Goal: Task Accomplishment & Management: Manage account settings

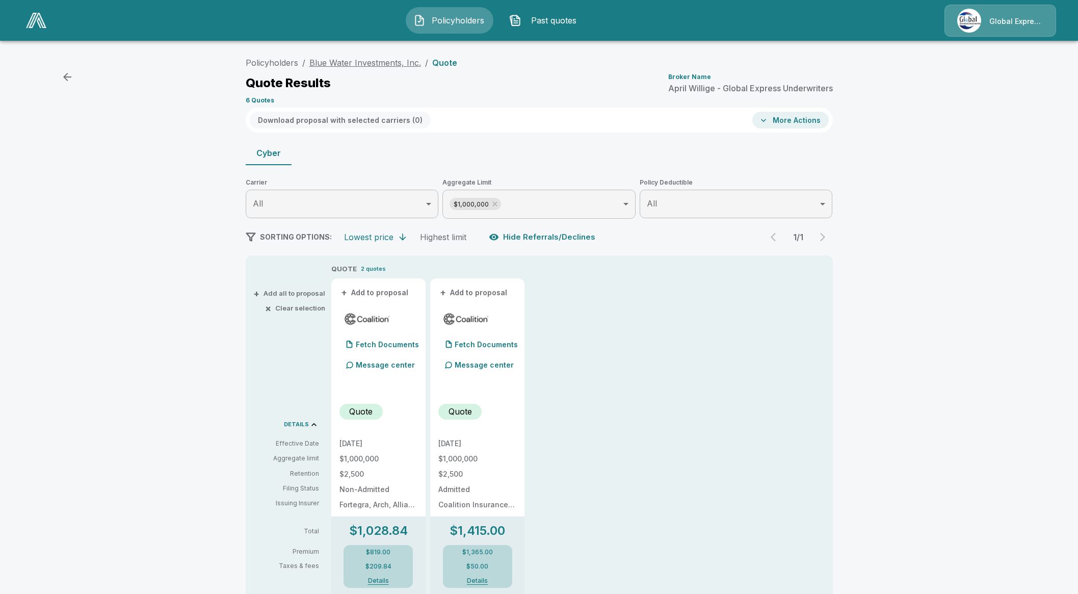
click at [359, 65] on link "Blue Water Investments, Inc." at bounding box center [365, 63] width 112 height 10
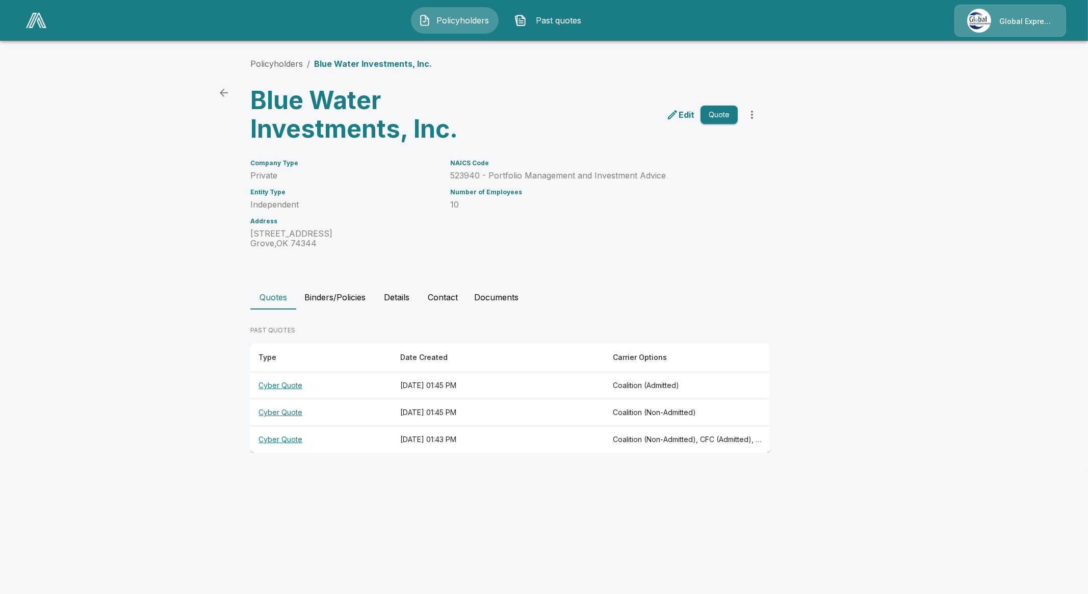
click at [347, 297] on button "Binders/Policies" at bounding box center [334, 297] width 77 height 24
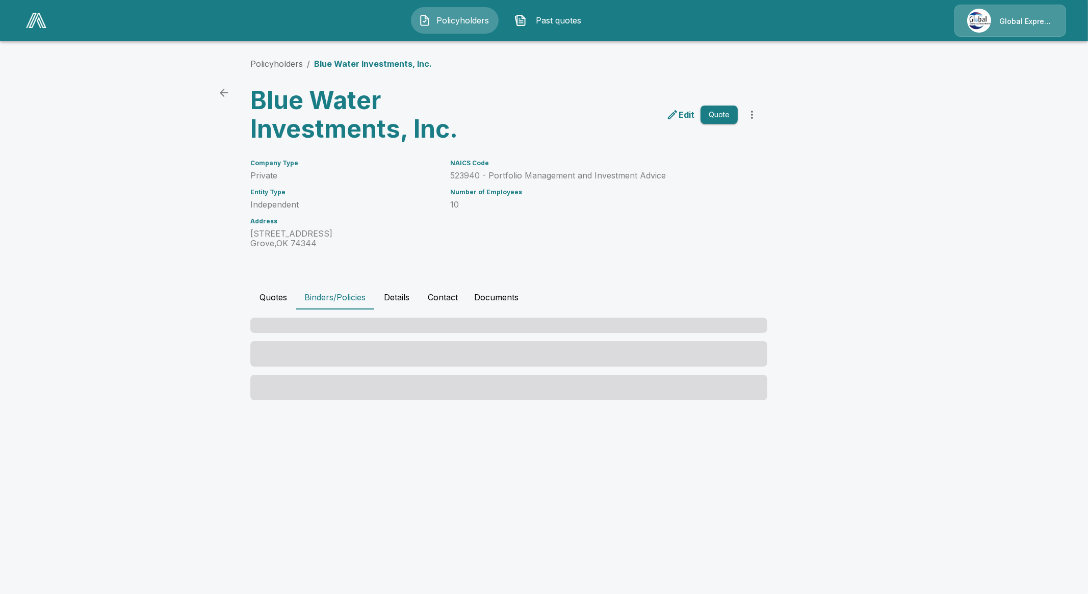
click at [412, 296] on button "Details" at bounding box center [397, 297] width 46 height 24
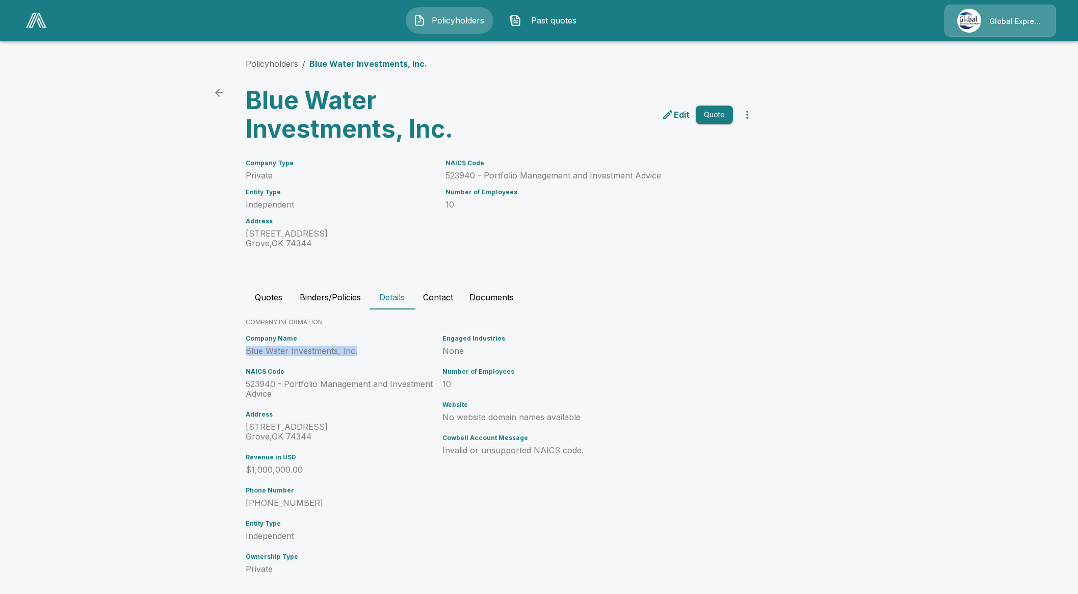
drag, startPoint x: 358, startPoint y: 351, endPoint x: 247, endPoint y: 353, distance: 111.1
click at [247, 353] on div "Company Name Blue Water Investments, Inc. NAICS Code 523940 - Portfolio Managem…" at bounding box center [340, 458] width 197 height 255
drag, startPoint x: 767, startPoint y: 162, endPoint x: 761, endPoint y: 166, distance: 7.4
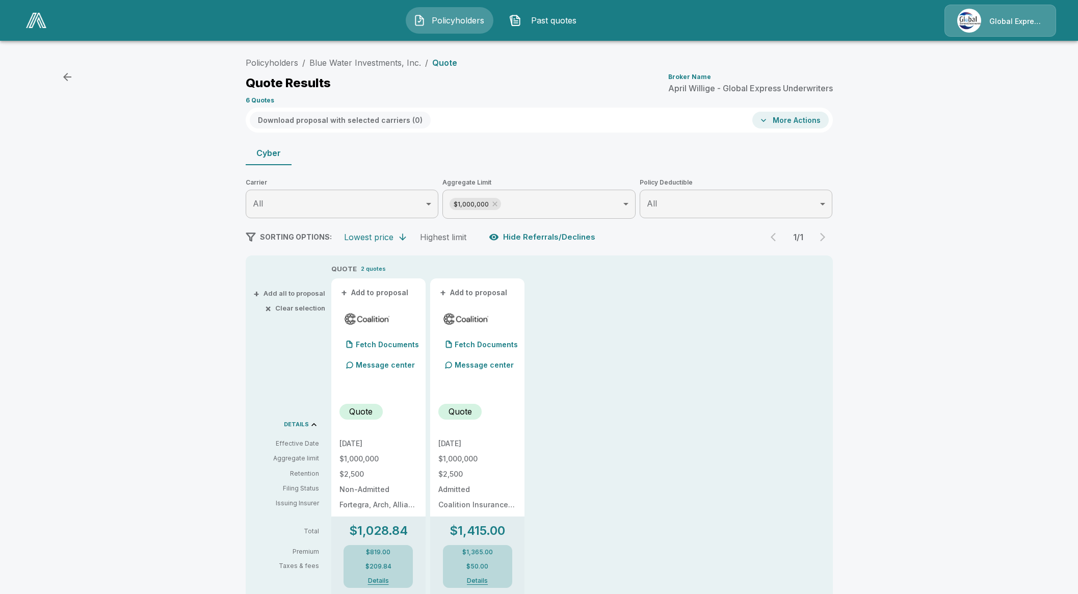
drag, startPoint x: 862, startPoint y: 100, endPoint x: 870, endPoint y: 95, distance: 8.9
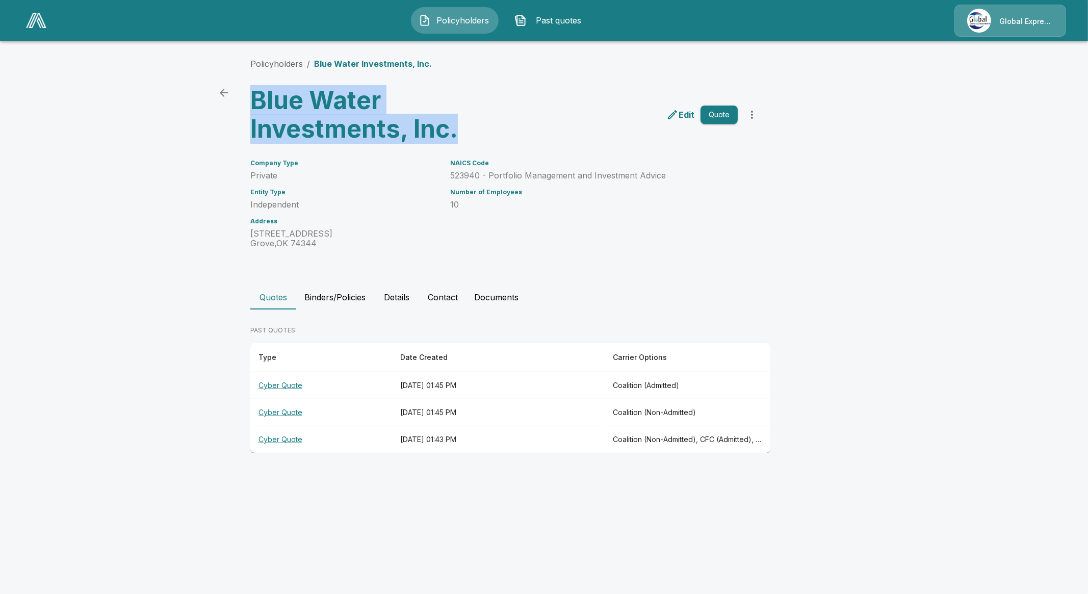
drag, startPoint x: 461, startPoint y: 131, endPoint x: 248, endPoint y: 107, distance: 214.4
click at [248, 107] on div "Blue Water Investments, Inc." at bounding box center [372, 110] width 260 height 65
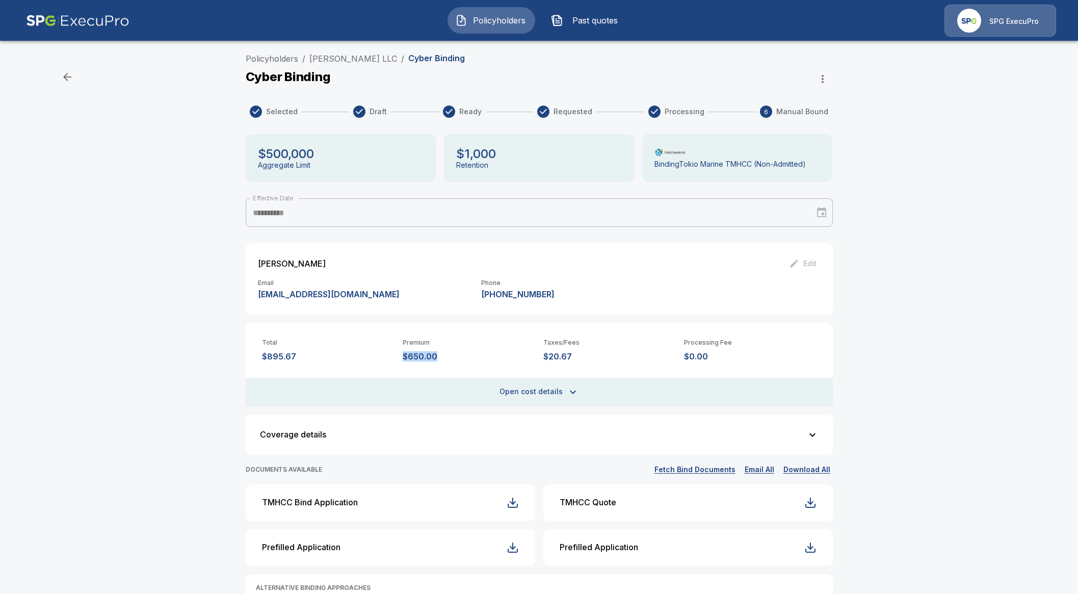
click at [991, 32] on div "SPG ExecuPro" at bounding box center [1000, 21] width 112 height 32
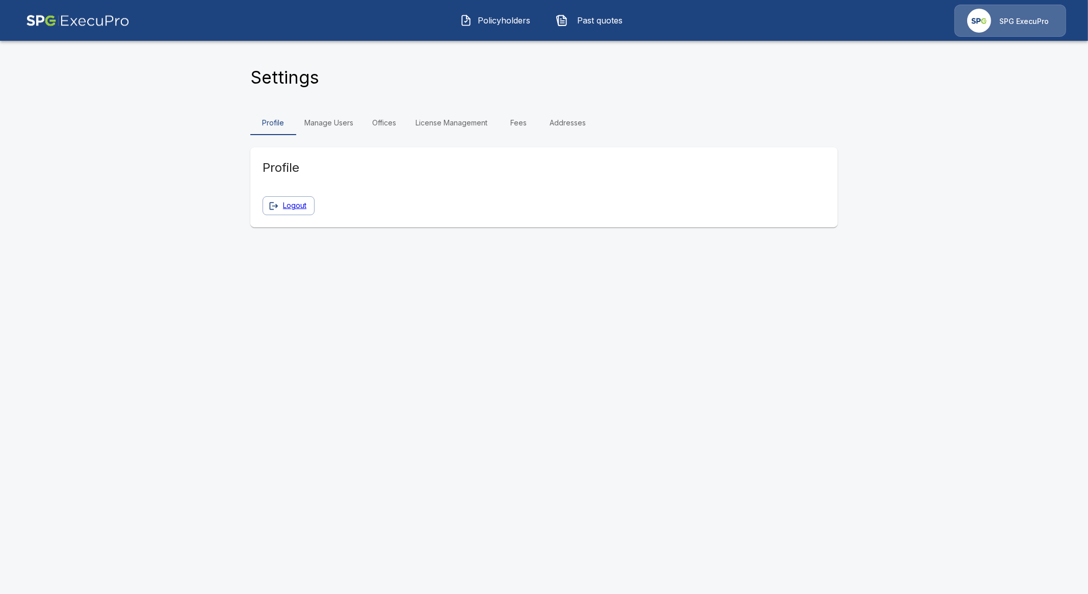
click at [91, 26] on img at bounding box center [77, 21] width 103 height 32
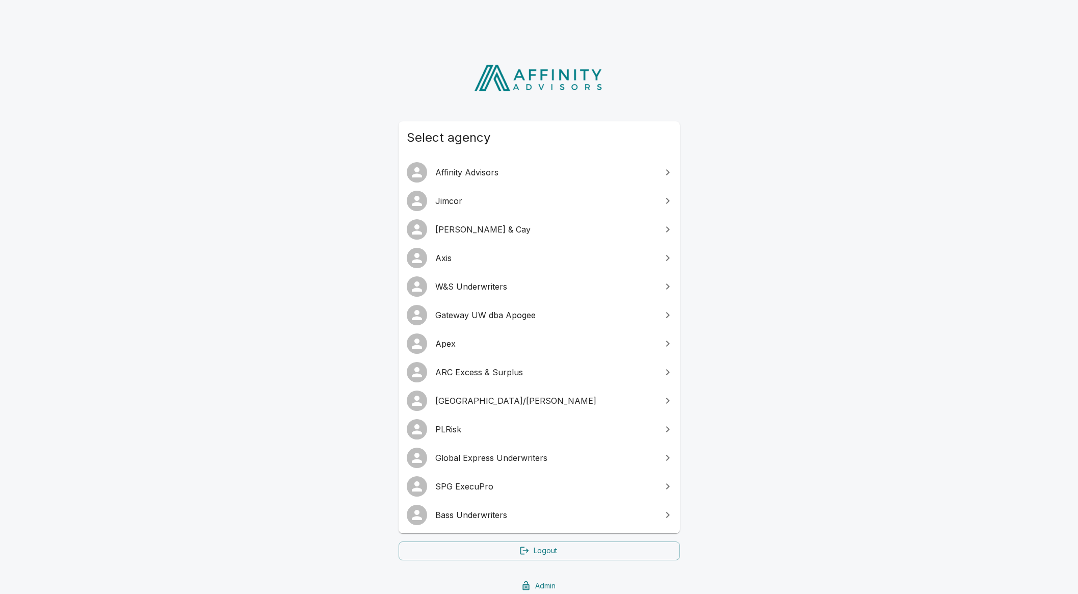
click at [496, 314] on span "Gateway UW dba Apogee" at bounding box center [545, 315] width 220 height 12
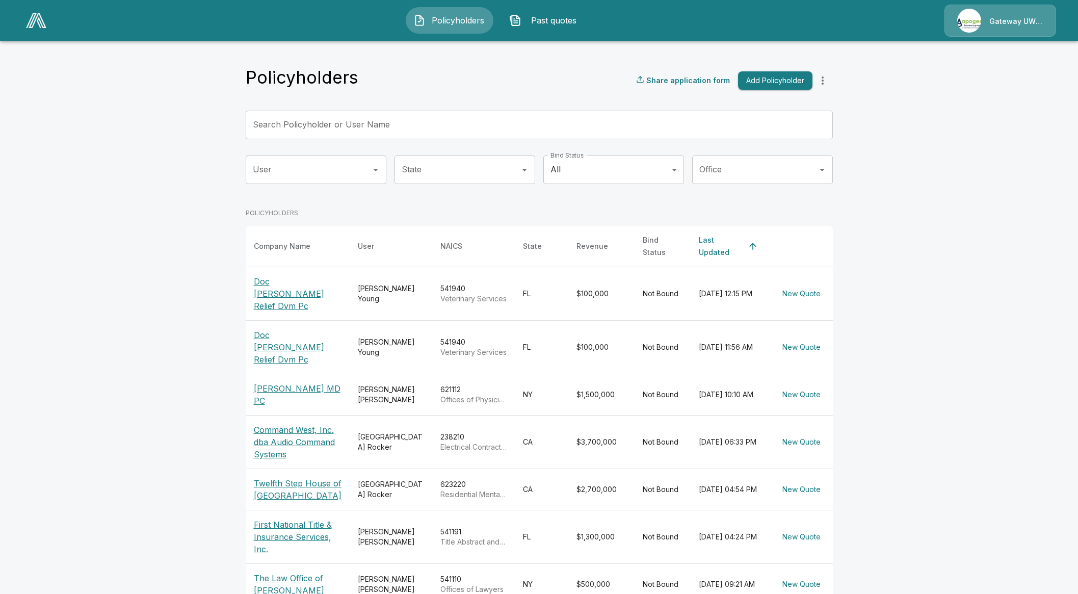
click at [1026, 23] on p "Gateway UW dba Apogee" at bounding box center [1016, 21] width 54 height 10
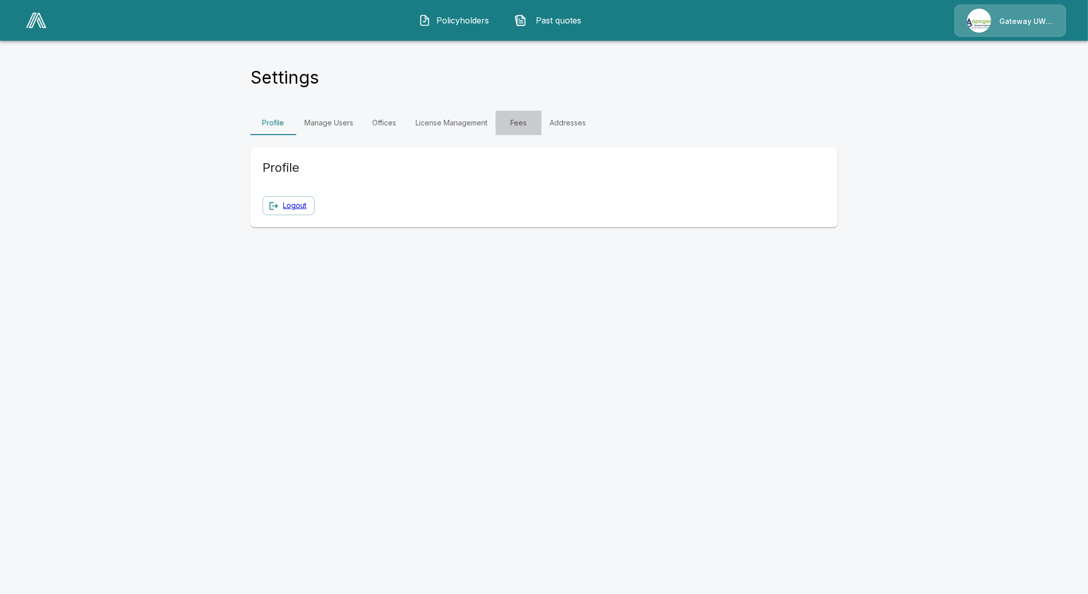
click at [524, 131] on link "Fees" at bounding box center [518, 123] width 46 height 24
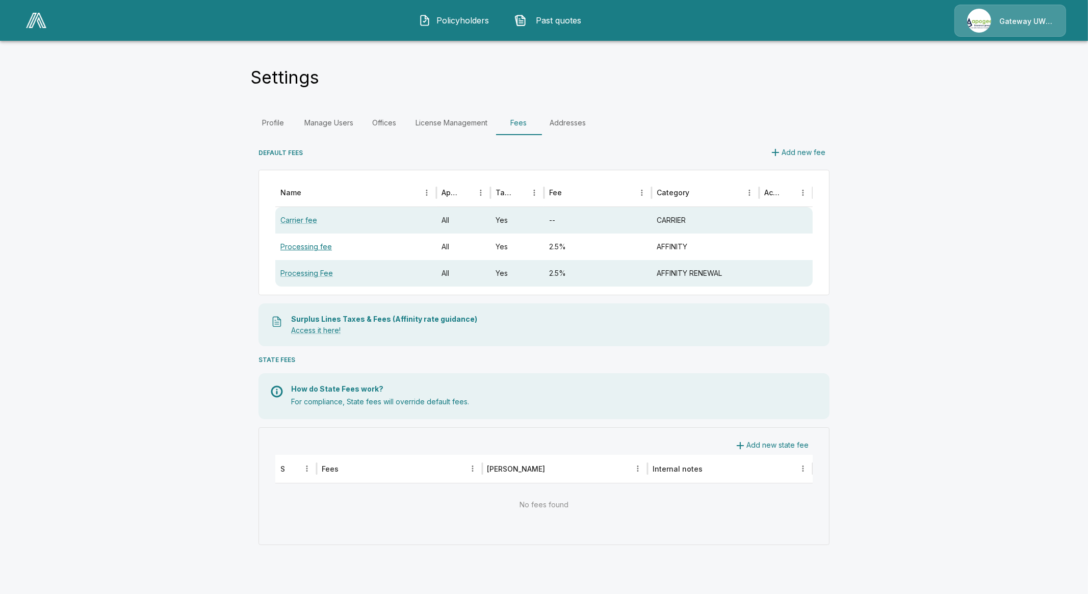
click at [312, 245] on link "Processing fee" at bounding box center [305, 246] width 51 height 9
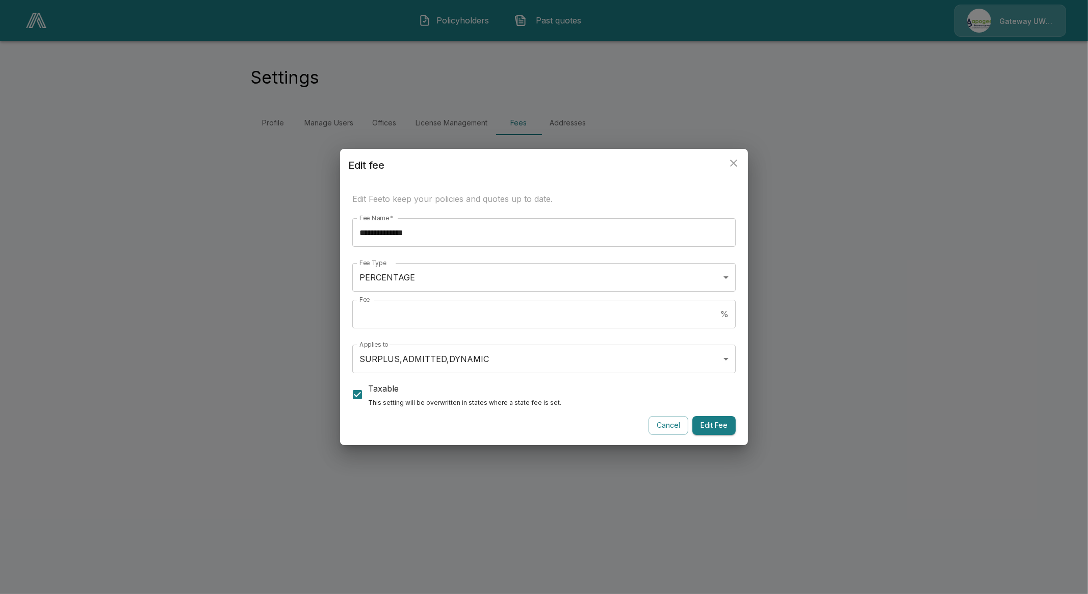
click at [370, 390] on h6 "Taxable" at bounding box center [464, 388] width 193 height 14
click at [721, 425] on button "Edit Fee" at bounding box center [713, 425] width 43 height 19
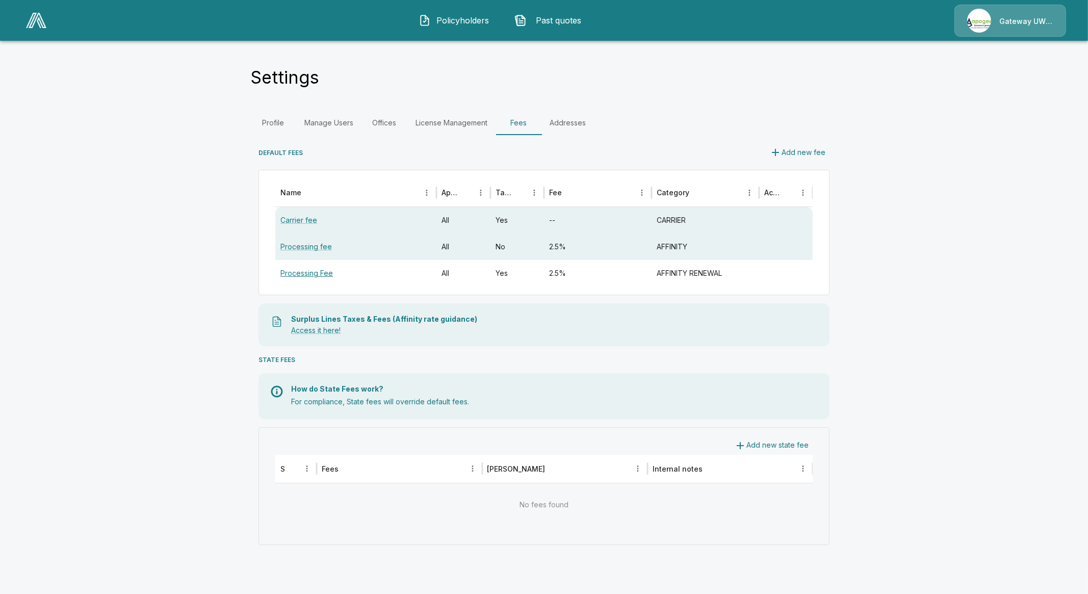
click at [291, 274] on link "Processing Fee" at bounding box center [306, 273] width 52 height 9
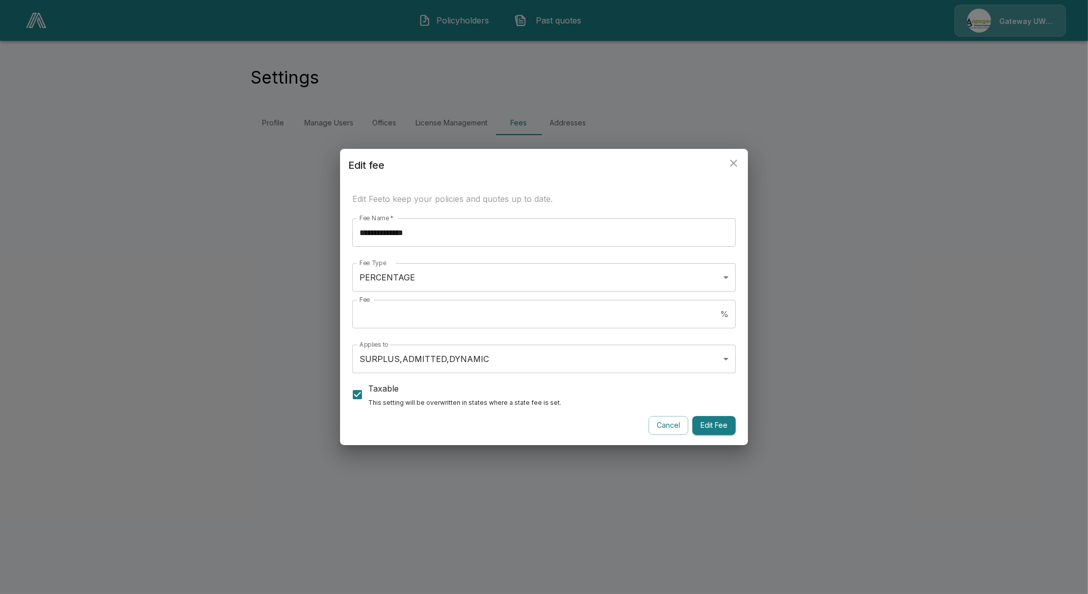
click at [372, 397] on span "Taxable This setting will be overwritten in states where a state fee is set." at bounding box center [464, 394] width 193 height 27
click at [723, 426] on button "Edit Fee" at bounding box center [713, 425] width 43 height 19
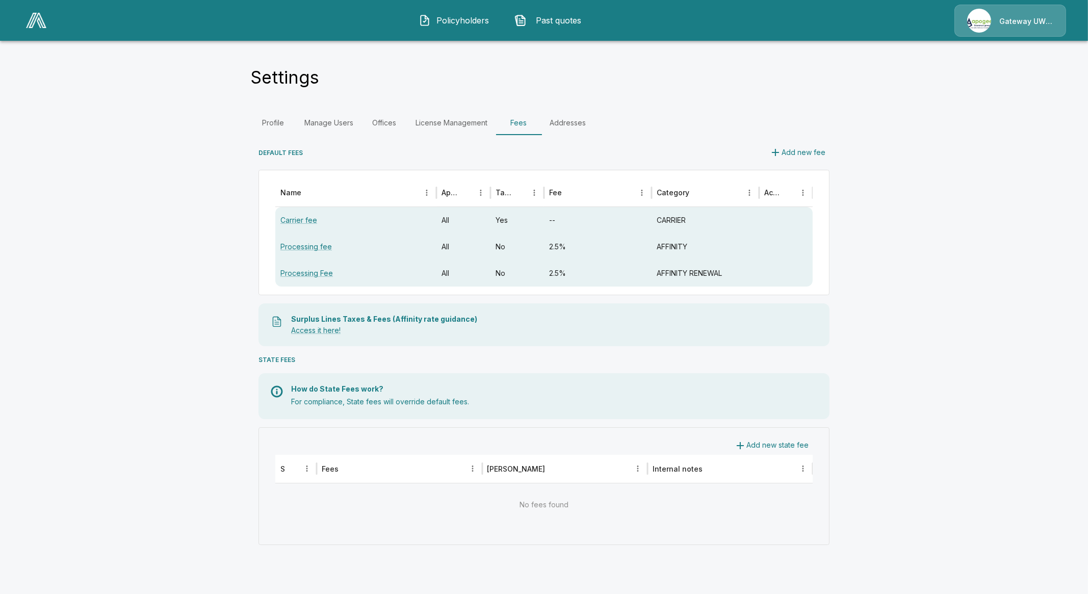
click at [876, 252] on main "Settings Profile Manage Users Offices License Management Fees Addresses DEFAULT…" at bounding box center [544, 282] width 1088 height 565
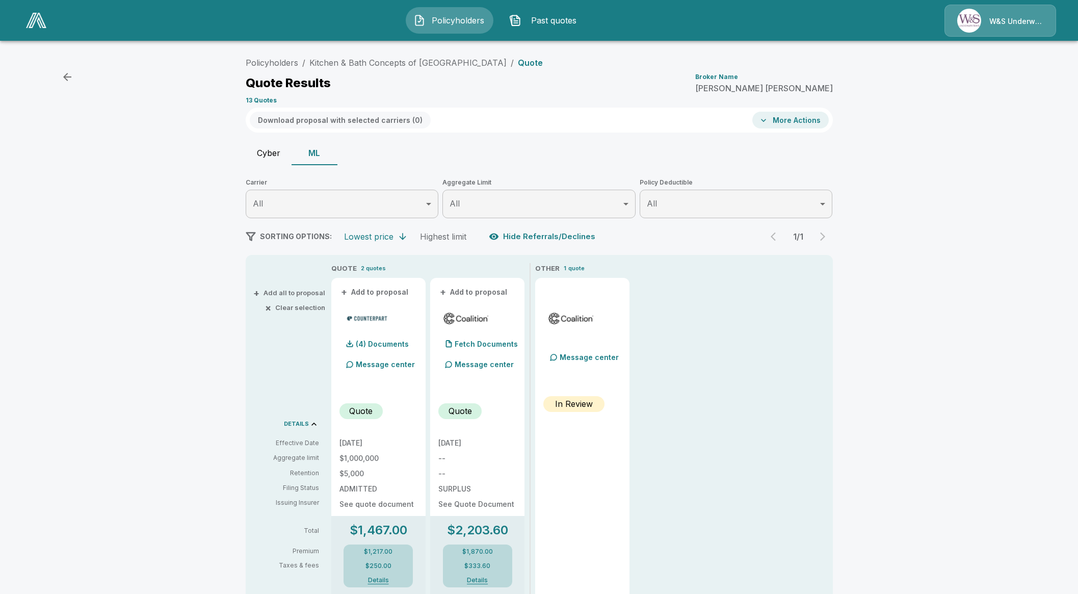
scroll to position [127, 0]
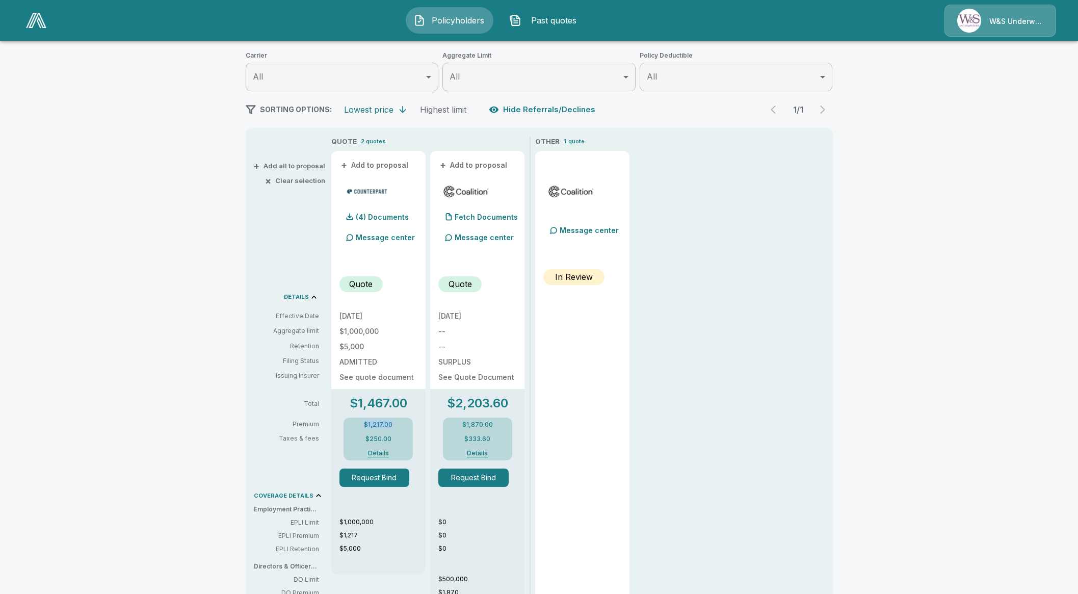
click at [43, 27] on img at bounding box center [36, 20] width 20 height 15
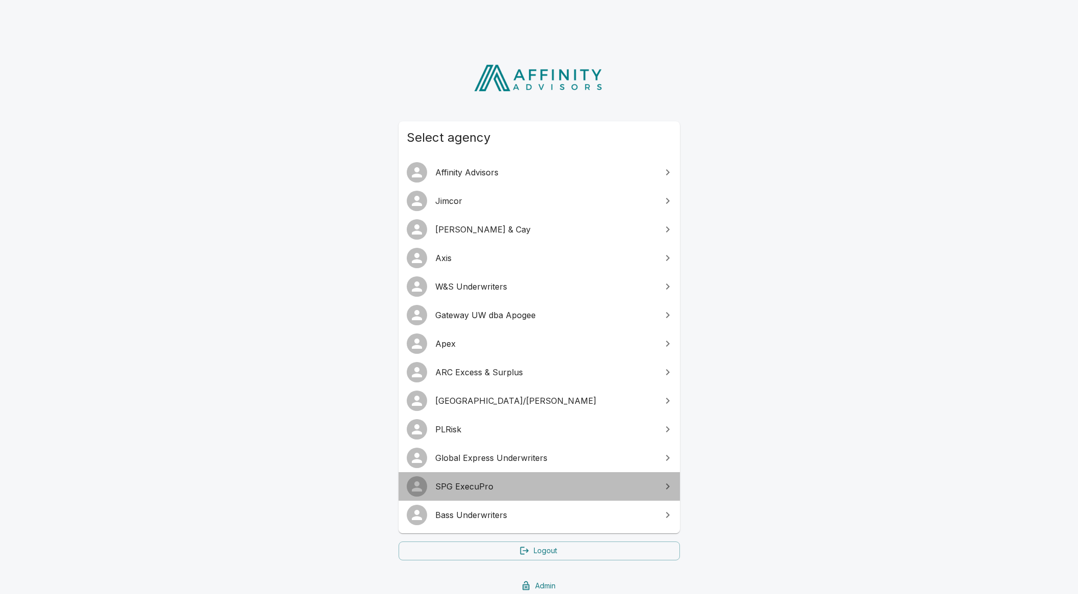
click at [497, 492] on link "SPG ExecuPro" at bounding box center [539, 486] width 281 height 29
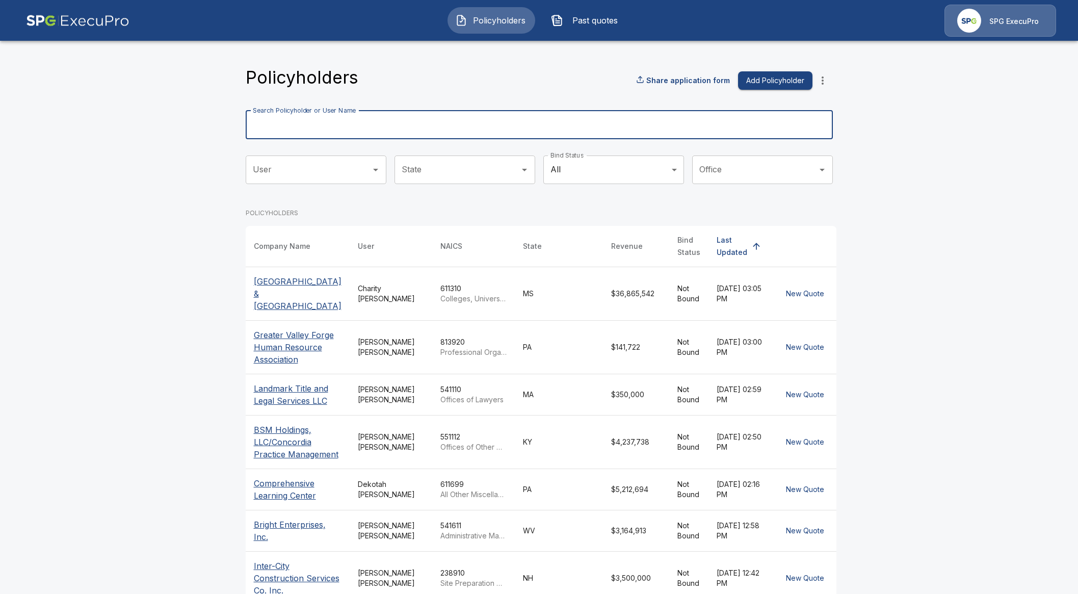
click at [381, 125] on input "Search Policyholder or User Name" at bounding box center [534, 125] width 576 height 29
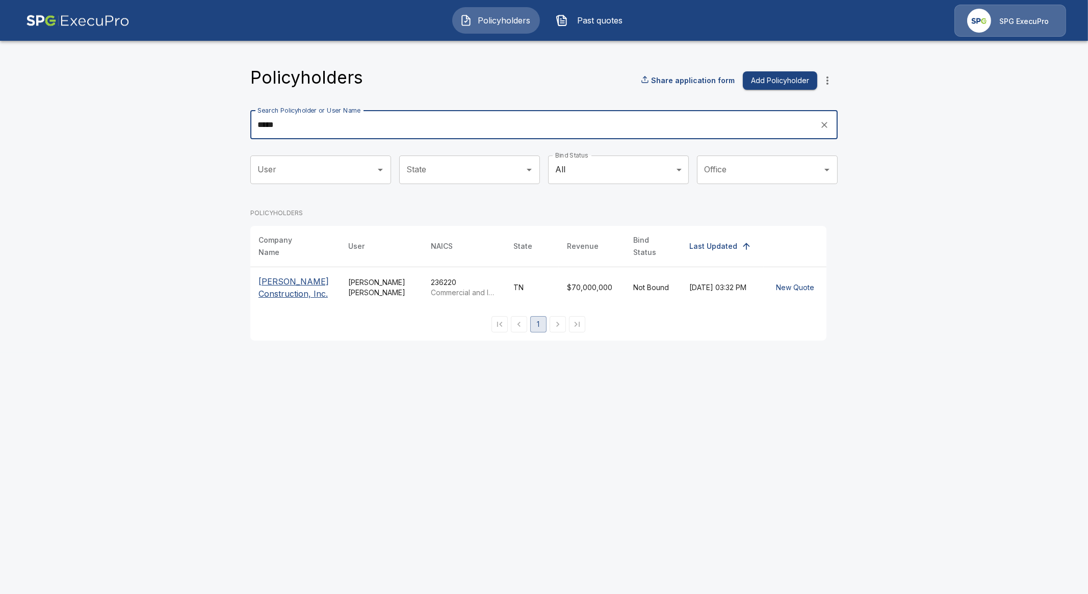
type input "*****"
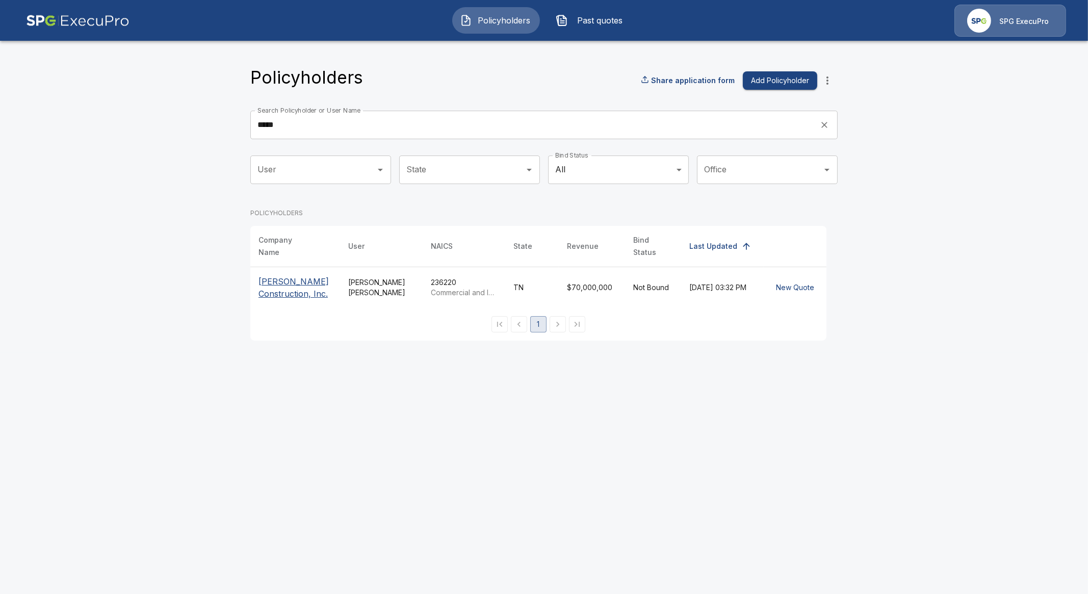
click at [288, 286] on p "Crain Construction, Inc." at bounding box center [294, 287] width 73 height 24
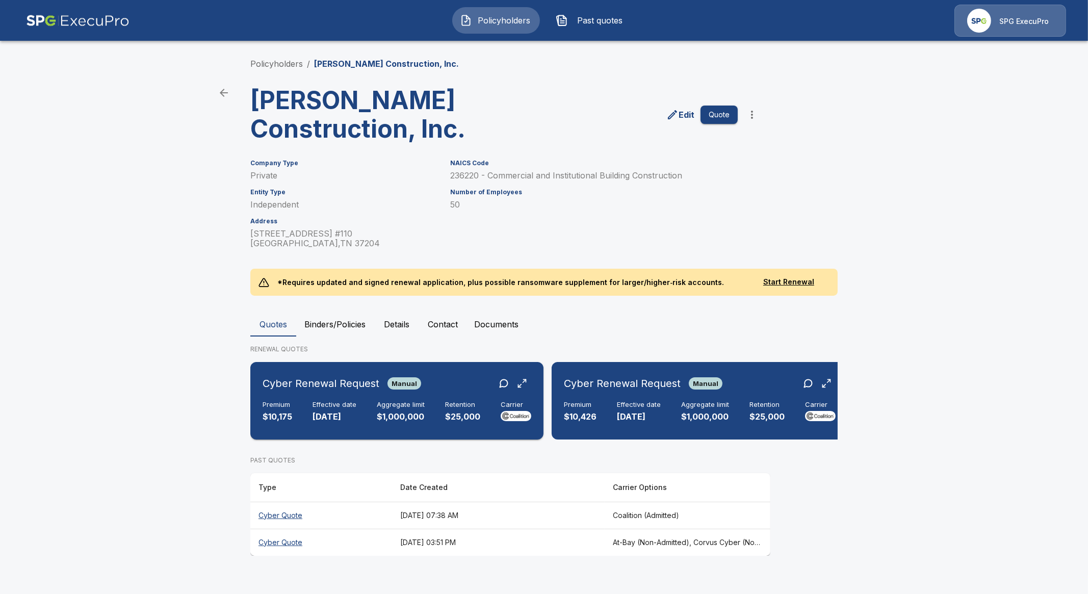
click at [320, 413] on p "[DATE]" at bounding box center [334, 417] width 44 height 12
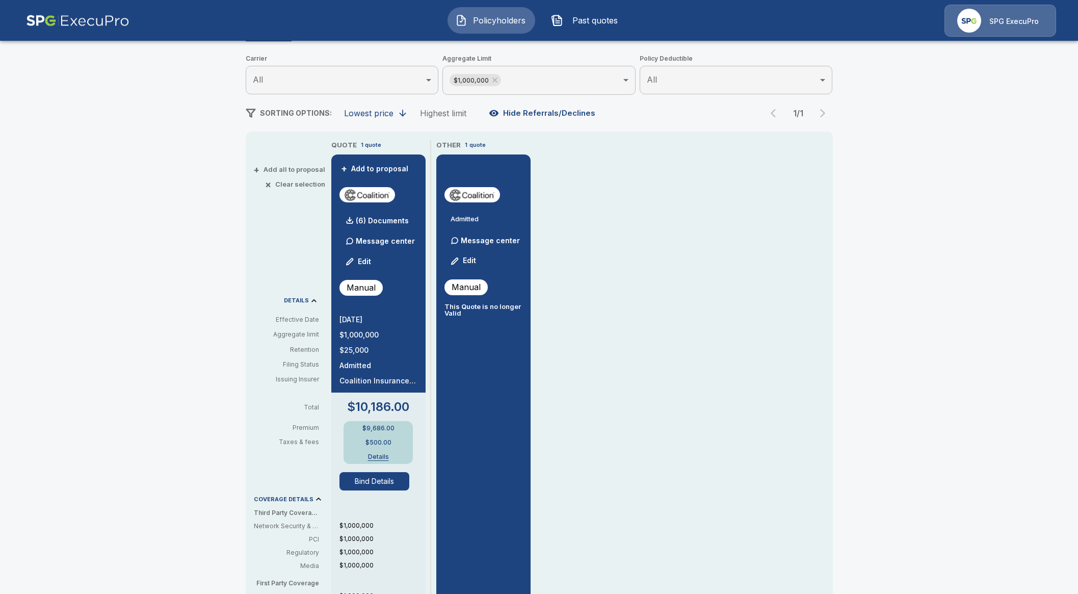
scroll to position [127, 0]
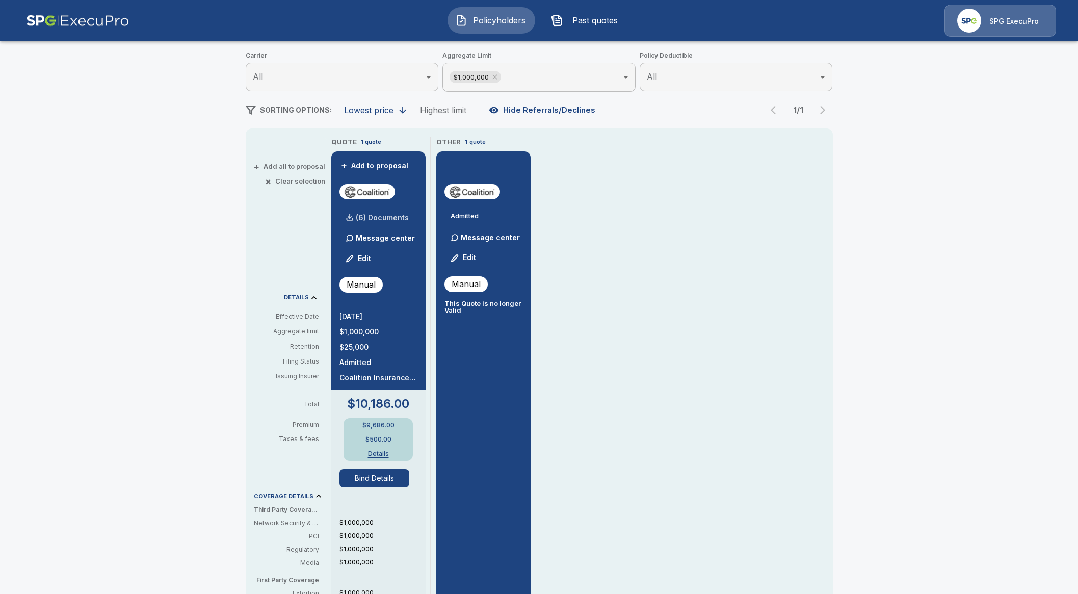
click at [400, 215] on p "(6) Documents" at bounding box center [382, 217] width 53 height 7
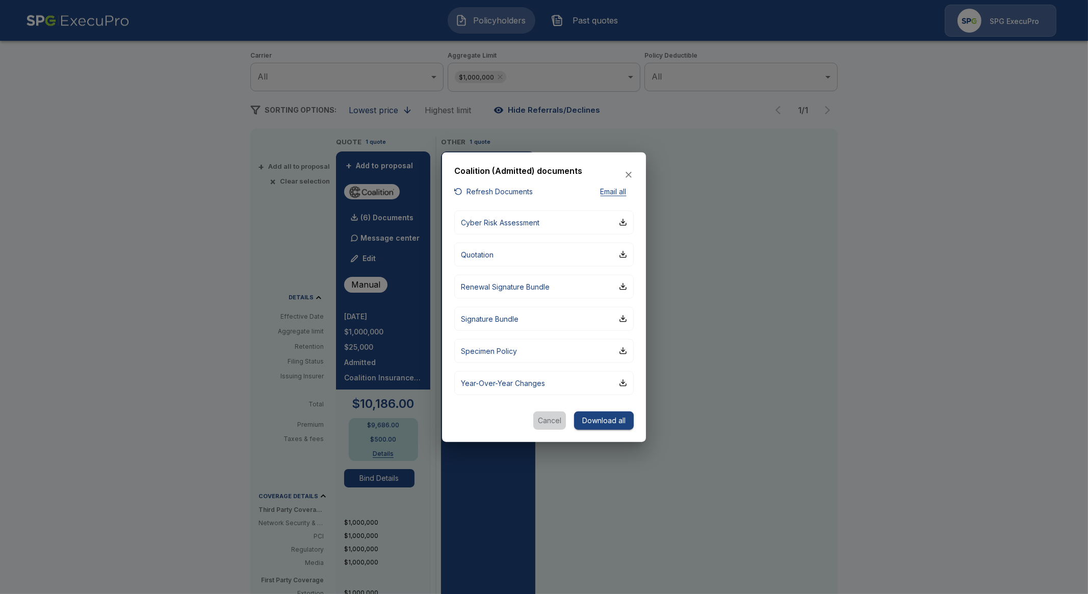
click at [539, 422] on button "Cancel" at bounding box center [549, 420] width 33 height 19
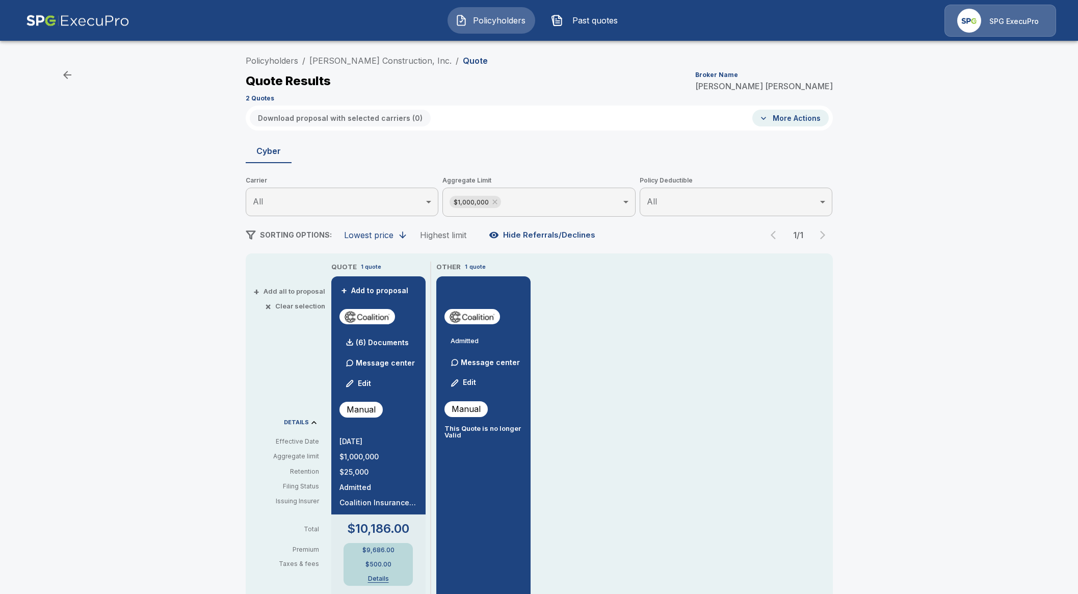
scroll to position [0, 0]
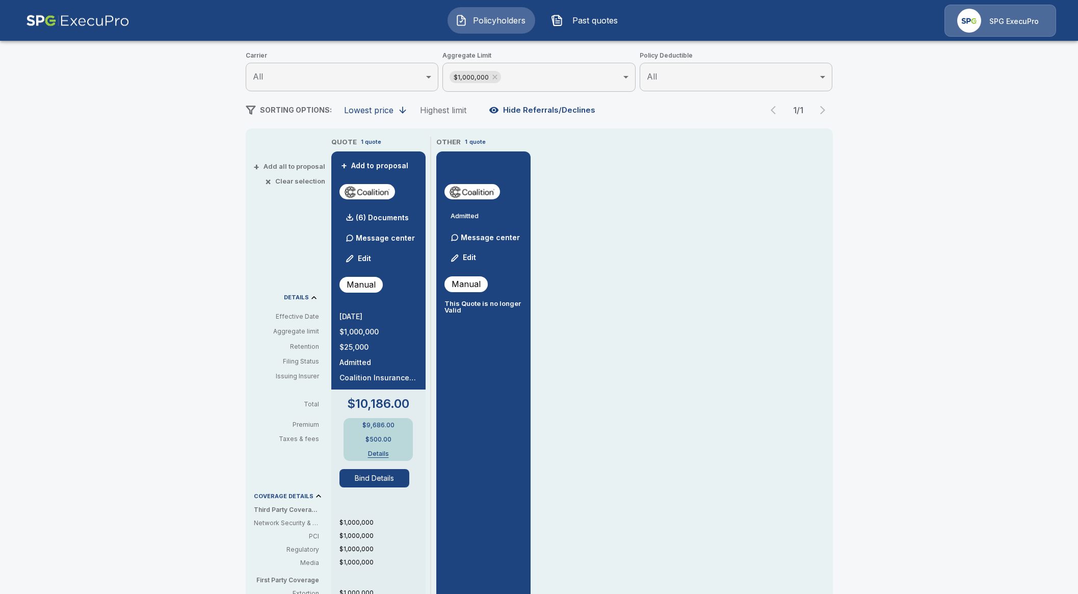
click at [381, 483] on button "Bind Details" at bounding box center [374, 478] width 70 height 18
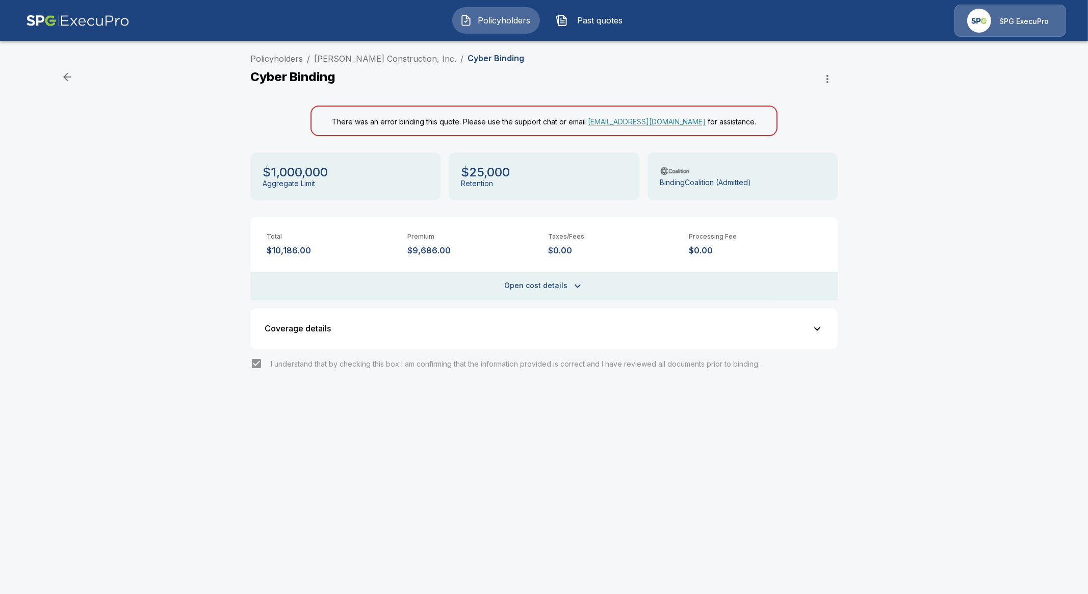
click at [566, 289] on button "Open cost details" at bounding box center [543, 286] width 587 height 29
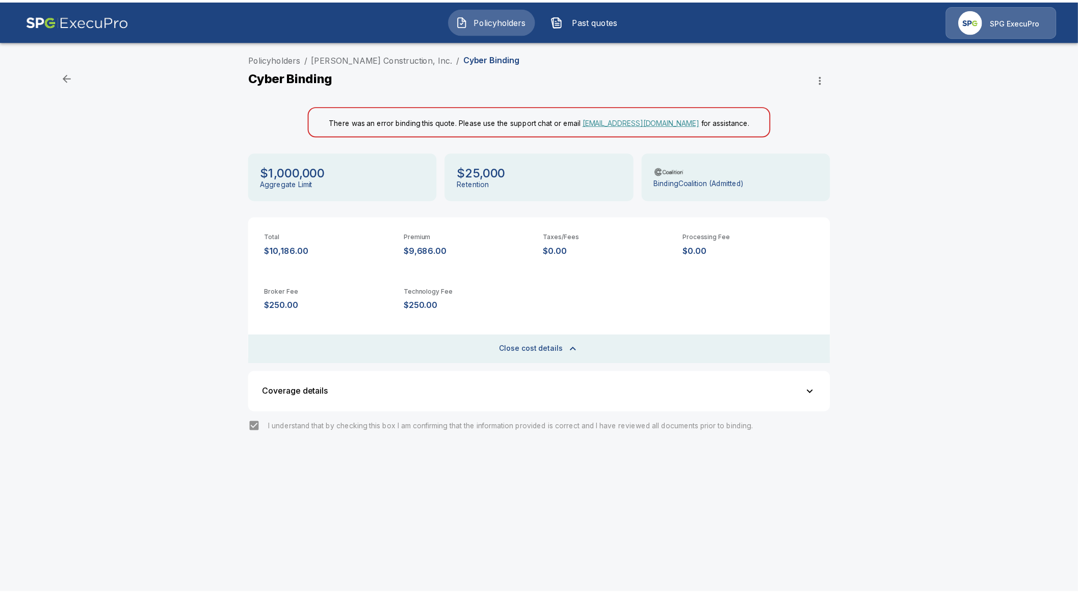
scroll to position [38, 0]
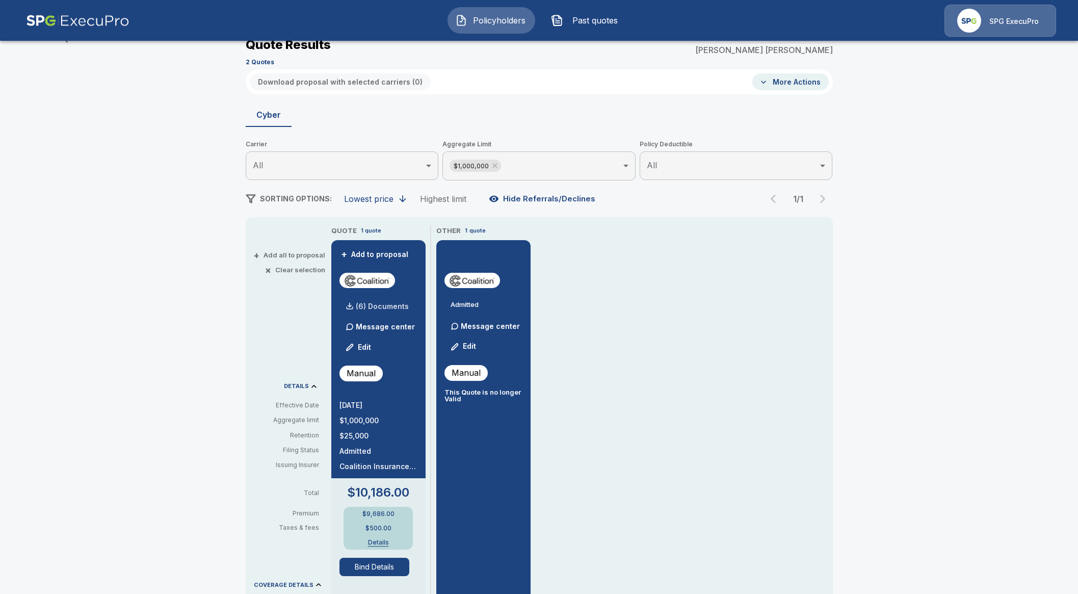
click at [398, 304] on p "(6) Documents" at bounding box center [382, 306] width 53 height 7
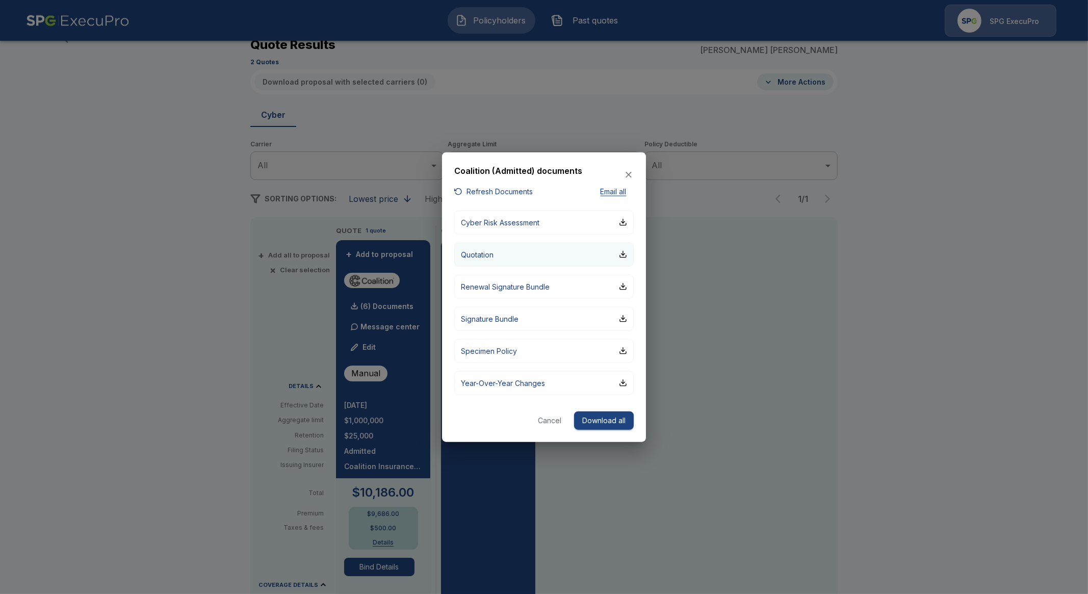
click at [501, 257] on button "Quotation" at bounding box center [543, 254] width 179 height 24
click at [196, 286] on div at bounding box center [544, 297] width 1088 height 594
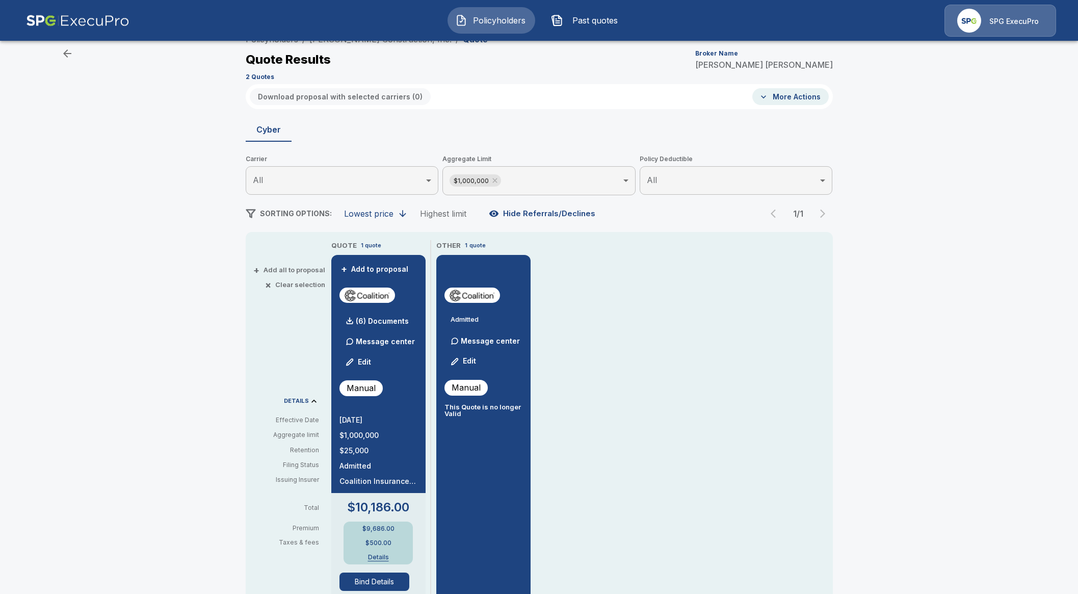
scroll to position [0, 0]
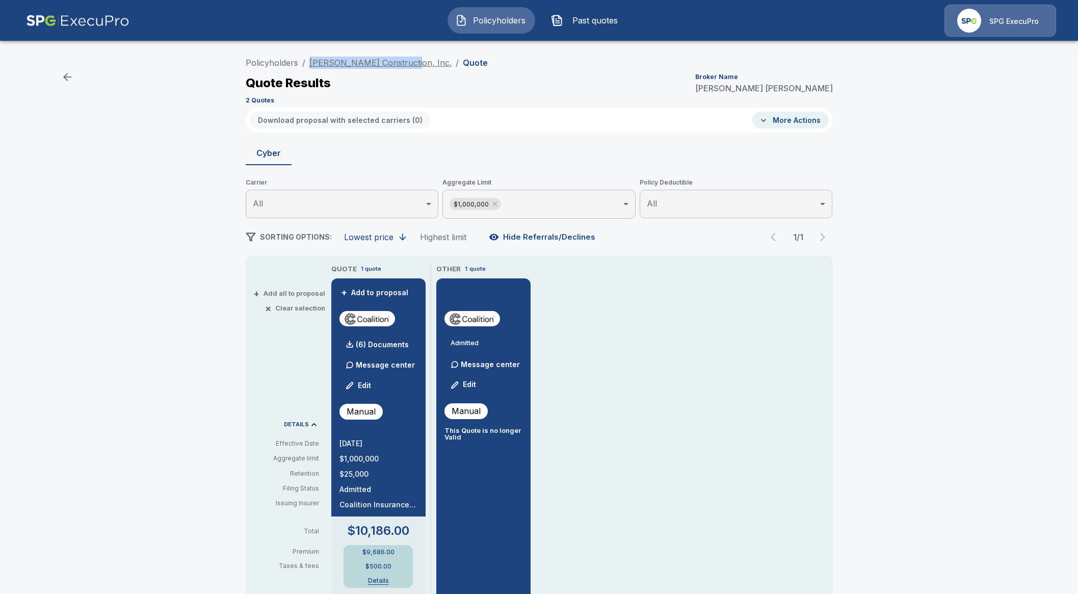
drag, startPoint x: 404, startPoint y: 61, endPoint x: 313, endPoint y: 66, distance: 90.9
click at [313, 66] on ol "Policyholders / Crain Construction, Inc. / Quote" at bounding box center [367, 63] width 242 height 12
copy link "Crain Construction, Inc."
click at [977, 22] on img at bounding box center [969, 21] width 24 height 24
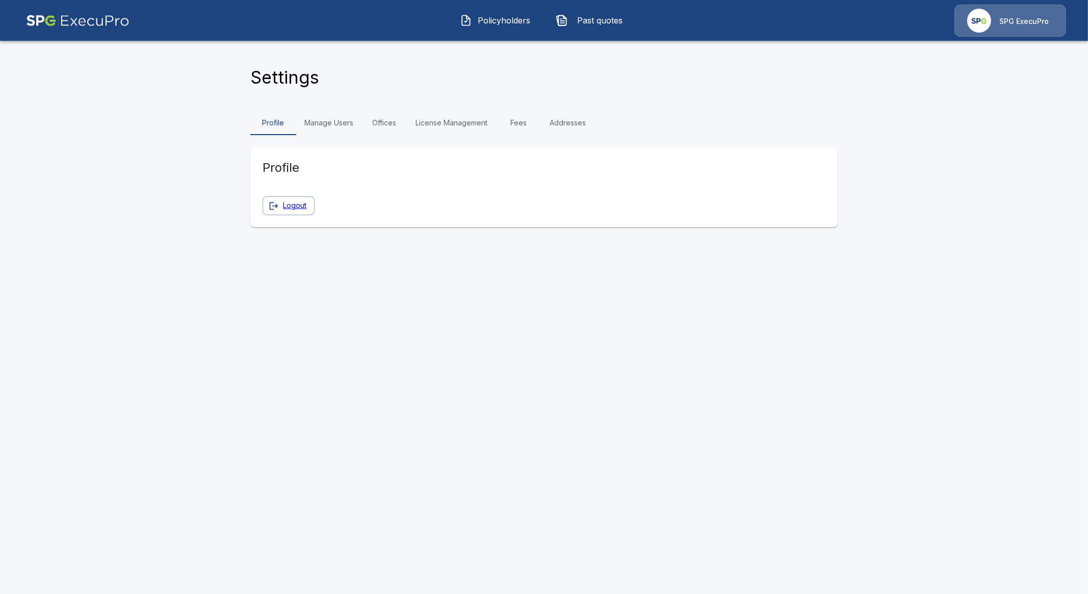
click at [314, 123] on link "Manage Users" at bounding box center [328, 123] width 65 height 24
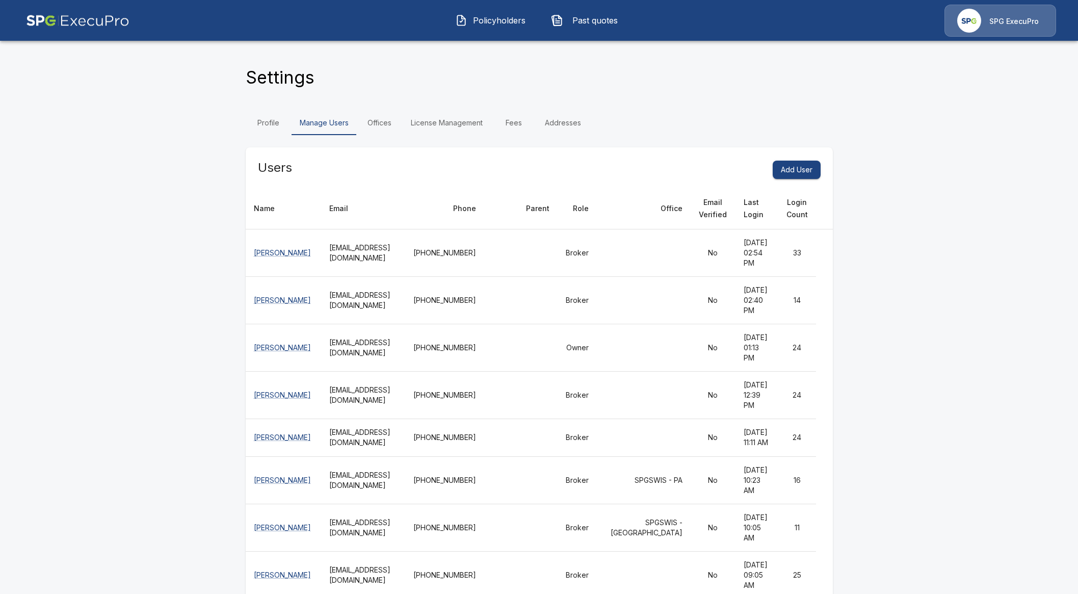
click at [398, 123] on link "Offices" at bounding box center [380, 123] width 46 height 24
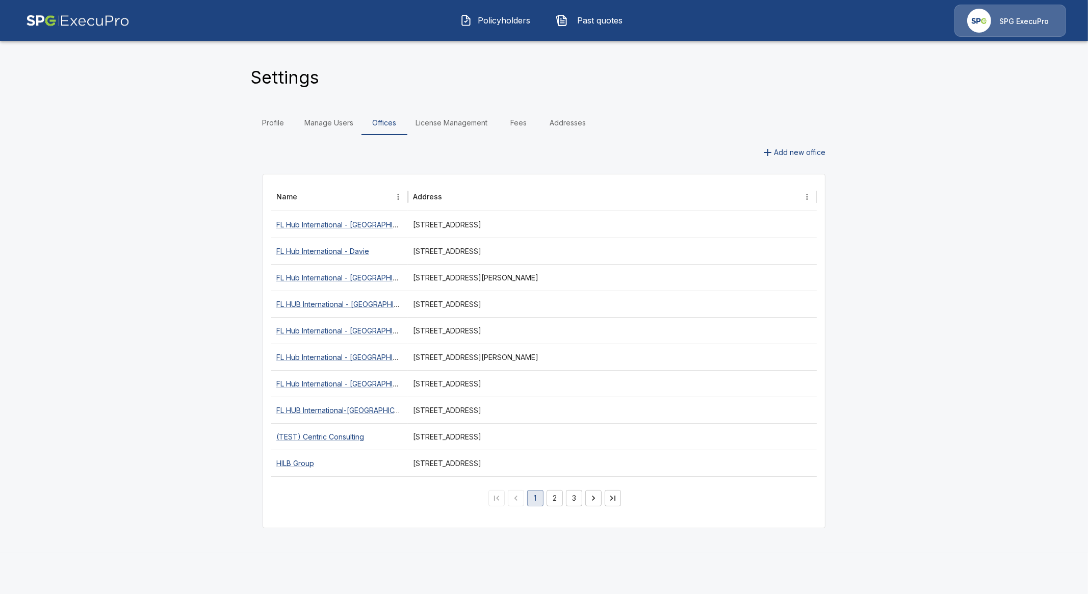
click at [551, 504] on button "2" at bounding box center [554, 498] width 16 height 16
click at [539, 502] on button "1" at bounding box center [535, 498] width 16 height 16
click at [315, 122] on link "Manage Users" at bounding box center [328, 123] width 65 height 24
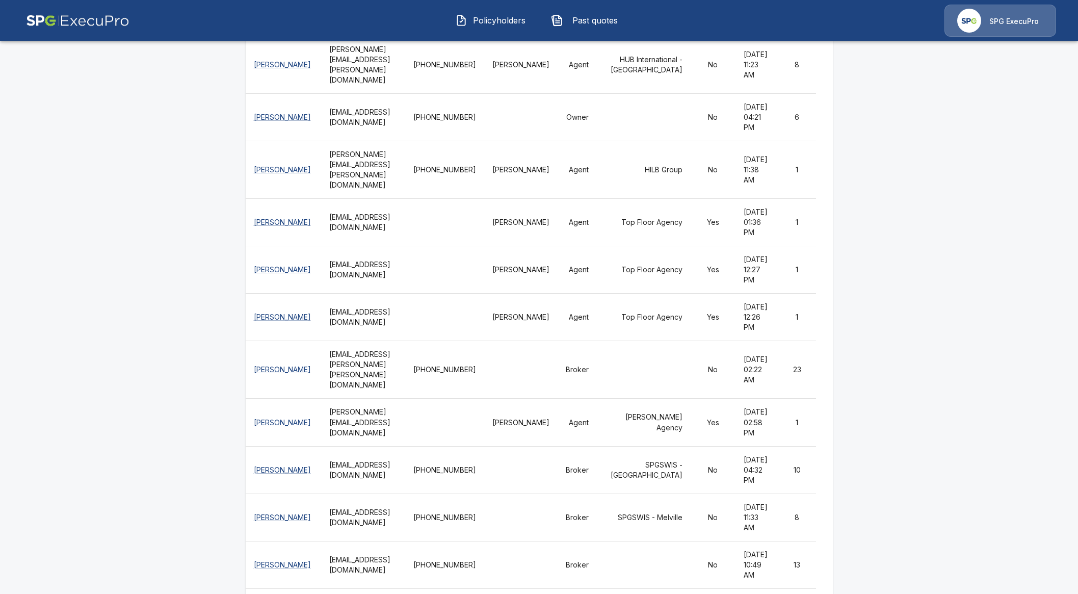
scroll to position [1039, 0]
click at [462, 23] on img "button" at bounding box center [461, 20] width 12 height 12
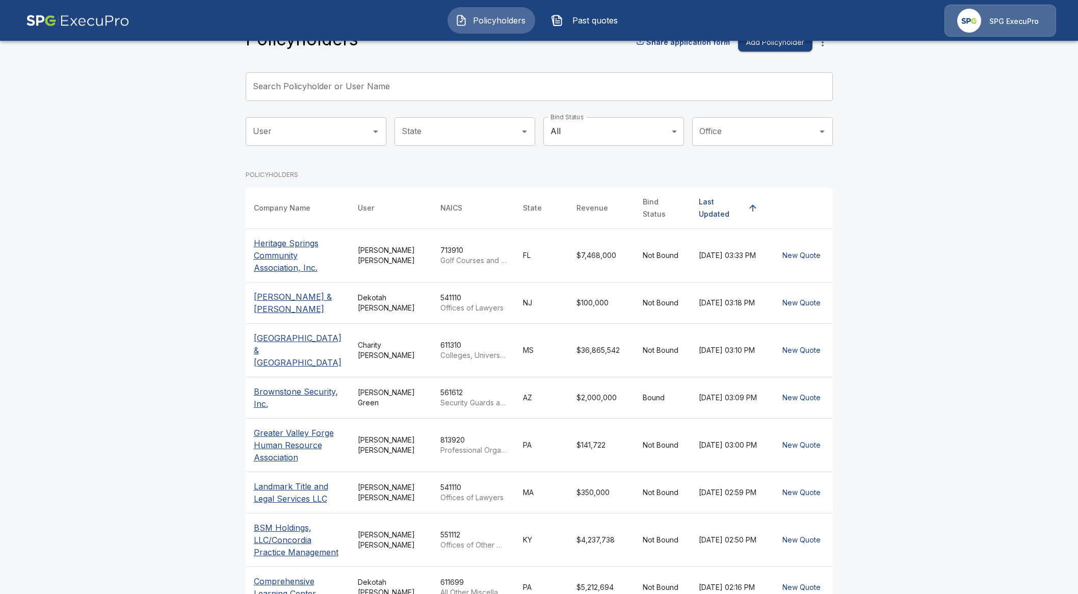
scroll to position [253, 0]
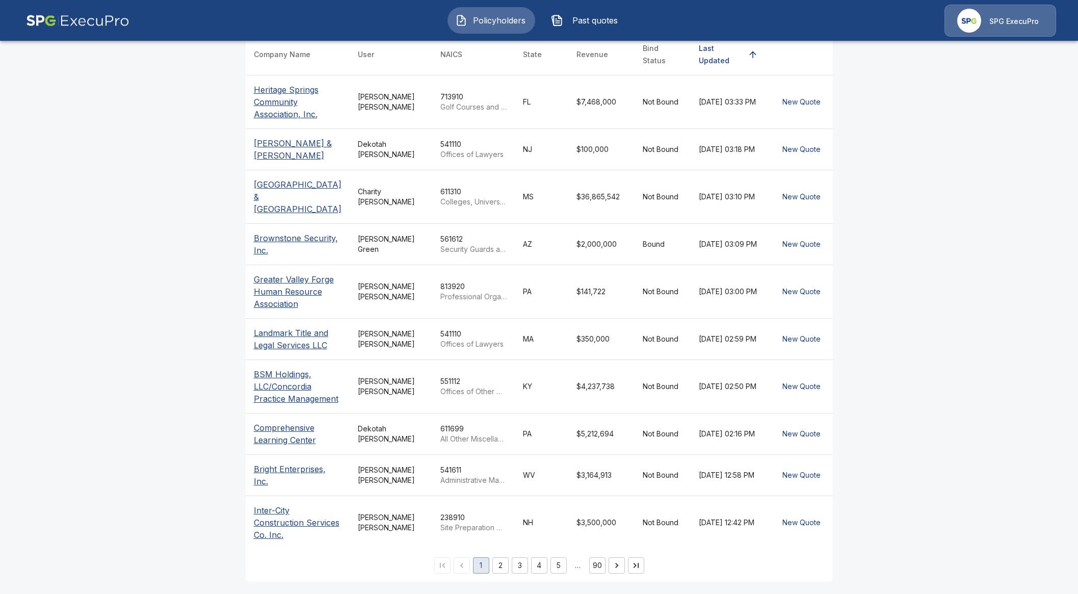
click at [489, 22] on span "Policyholders" at bounding box center [499, 20] width 56 height 12
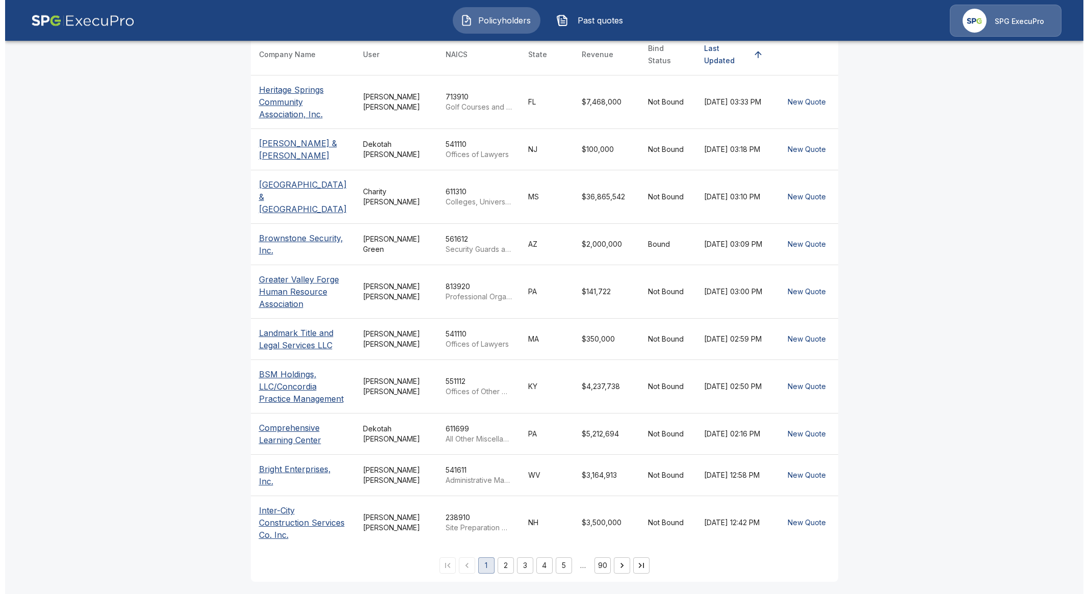
scroll to position [0, 0]
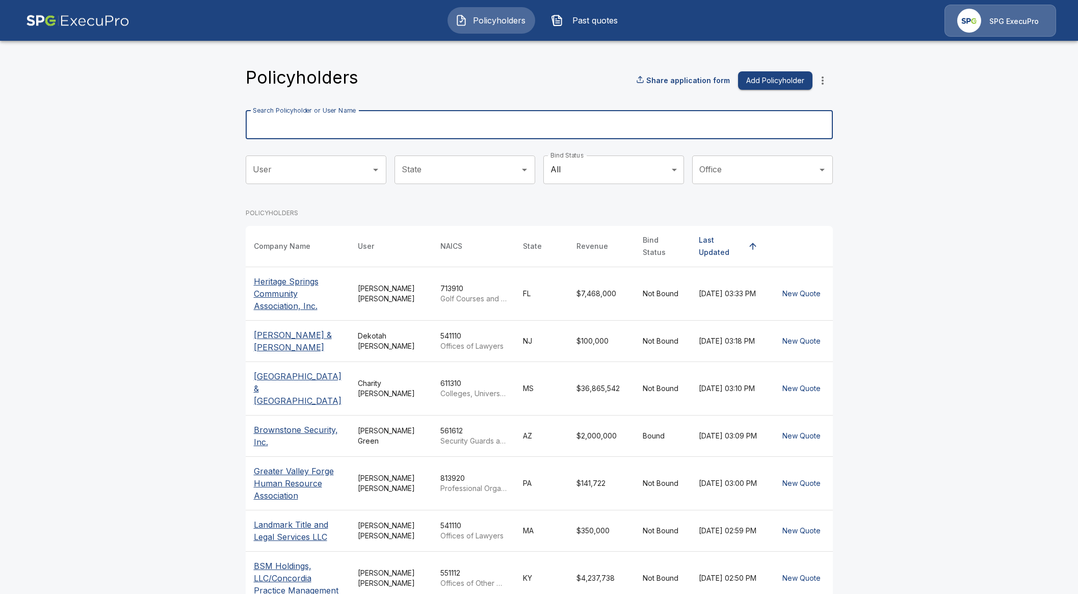
drag, startPoint x: 414, startPoint y: 127, endPoint x: 410, endPoint y: 121, distance: 7.8
click at [414, 127] on input "Search Policyholder or User Name" at bounding box center [534, 125] width 576 height 29
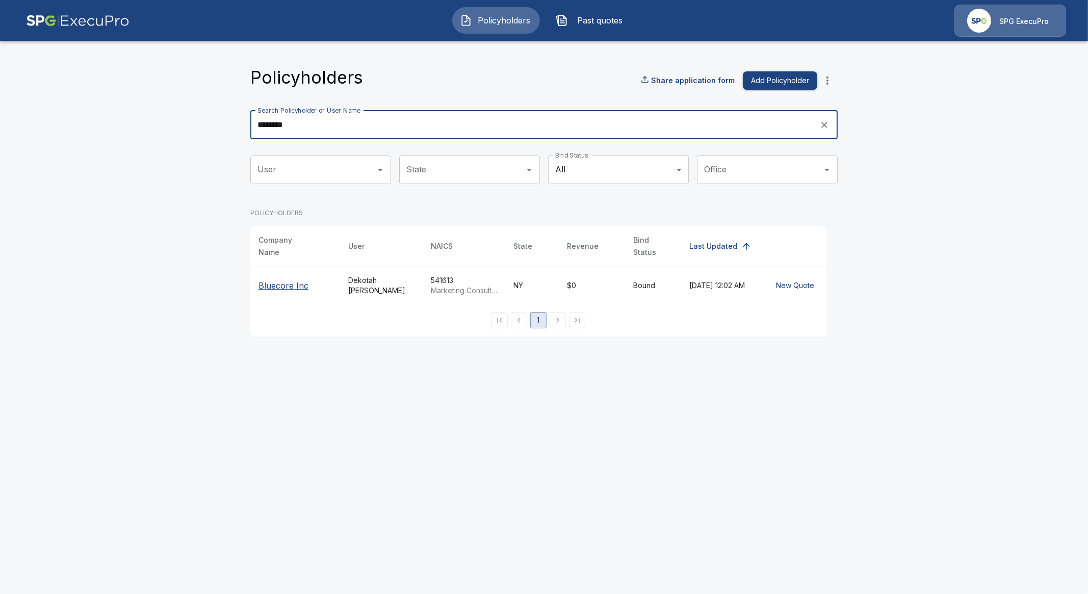
type input "********"
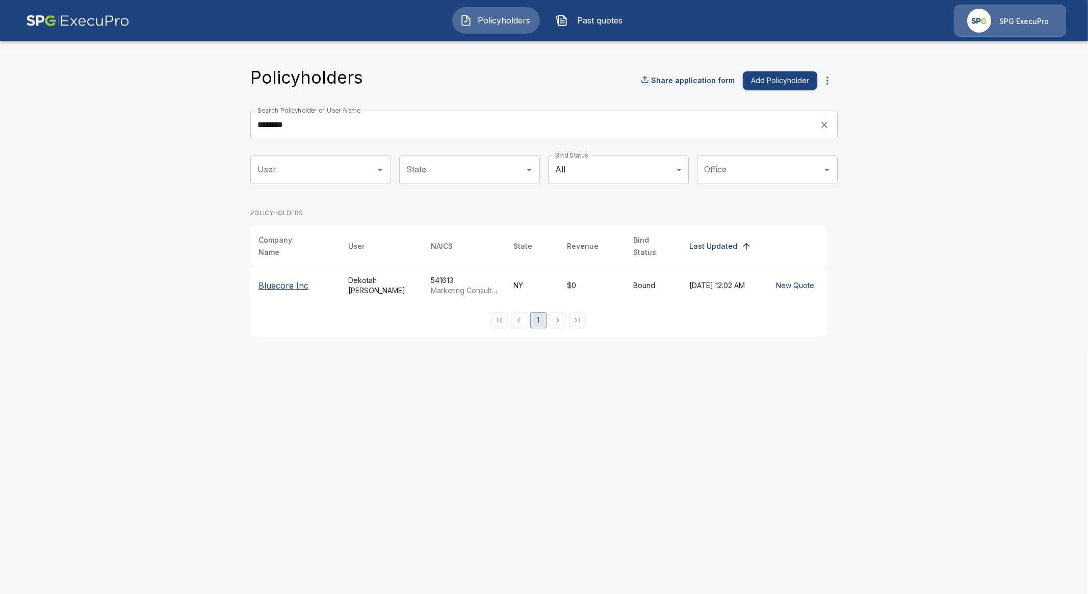
click at [301, 279] on p "Bluecore Inc" at bounding box center [294, 285] width 73 height 12
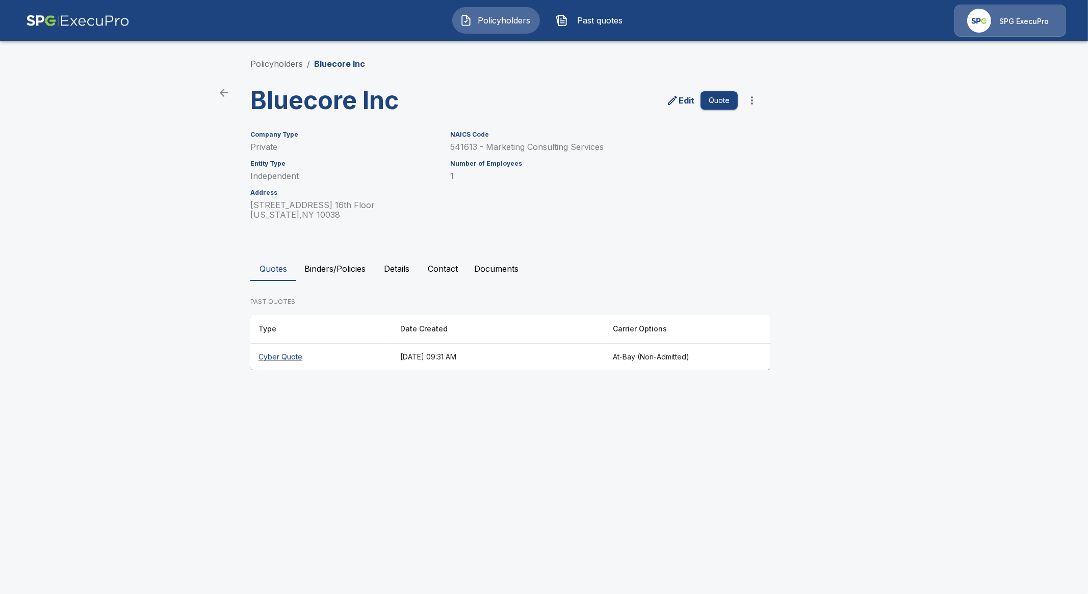
click at [285, 358] on th "Cyber Quote" at bounding box center [321, 357] width 142 height 27
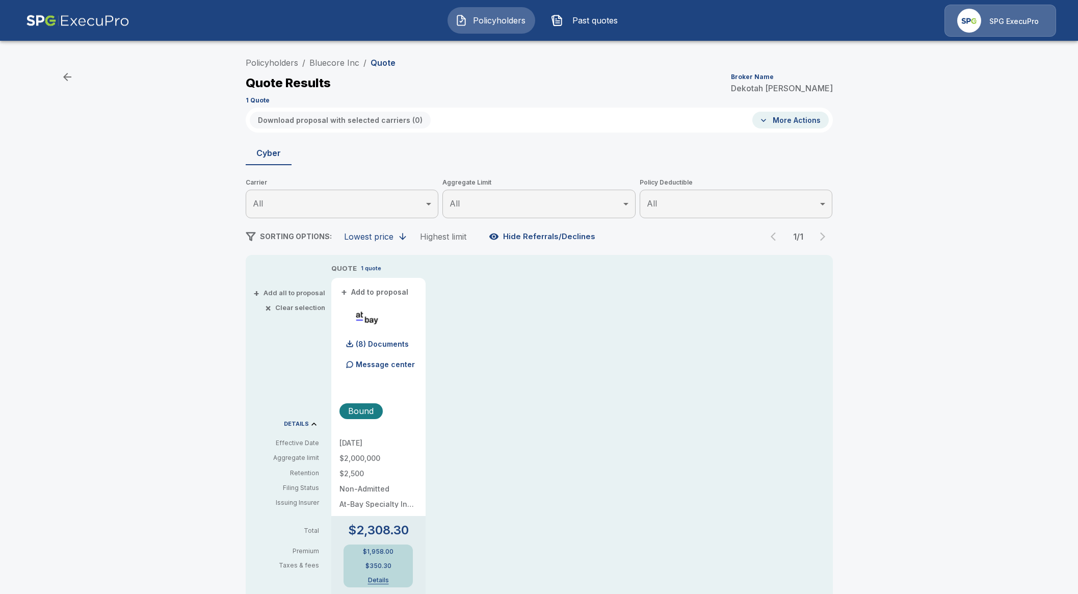
click at [998, 22] on p "SPG ExecuPro" at bounding box center [1013, 21] width 49 height 10
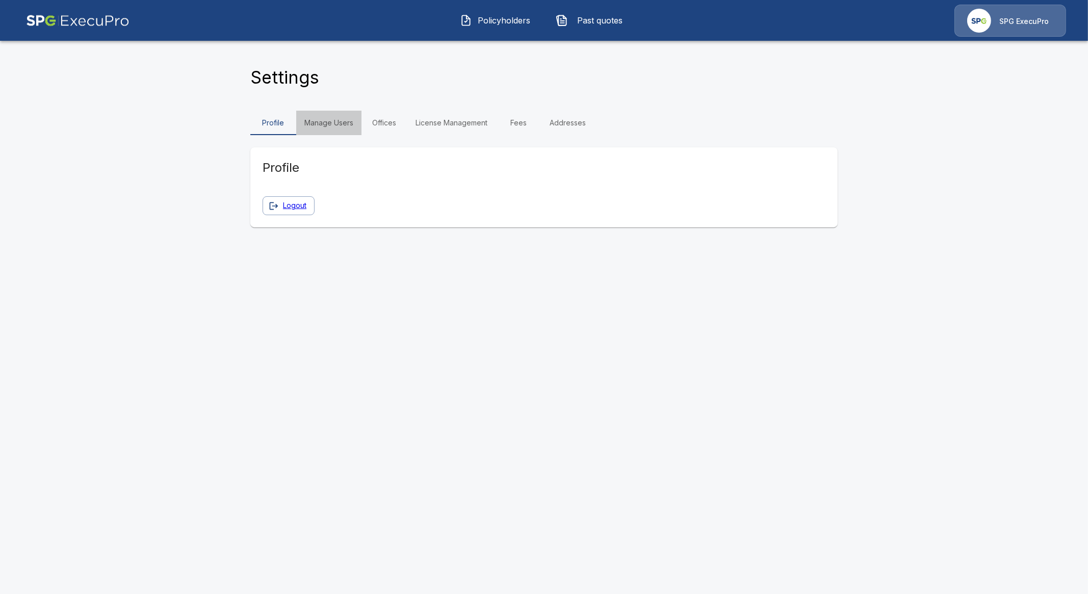
click at [327, 125] on link "Manage Users" at bounding box center [328, 123] width 65 height 24
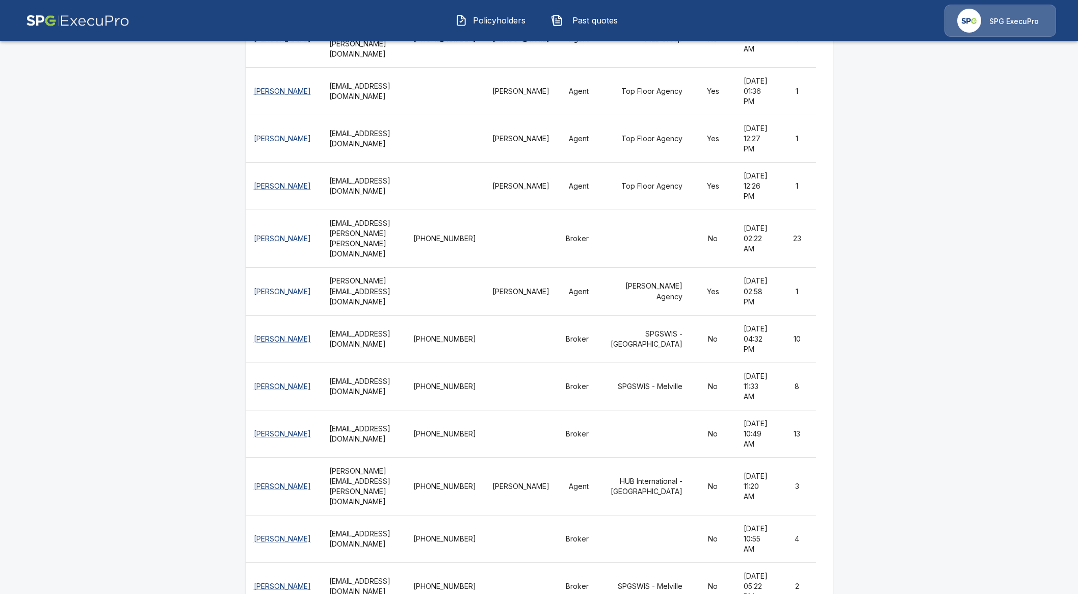
scroll to position [1210, 0]
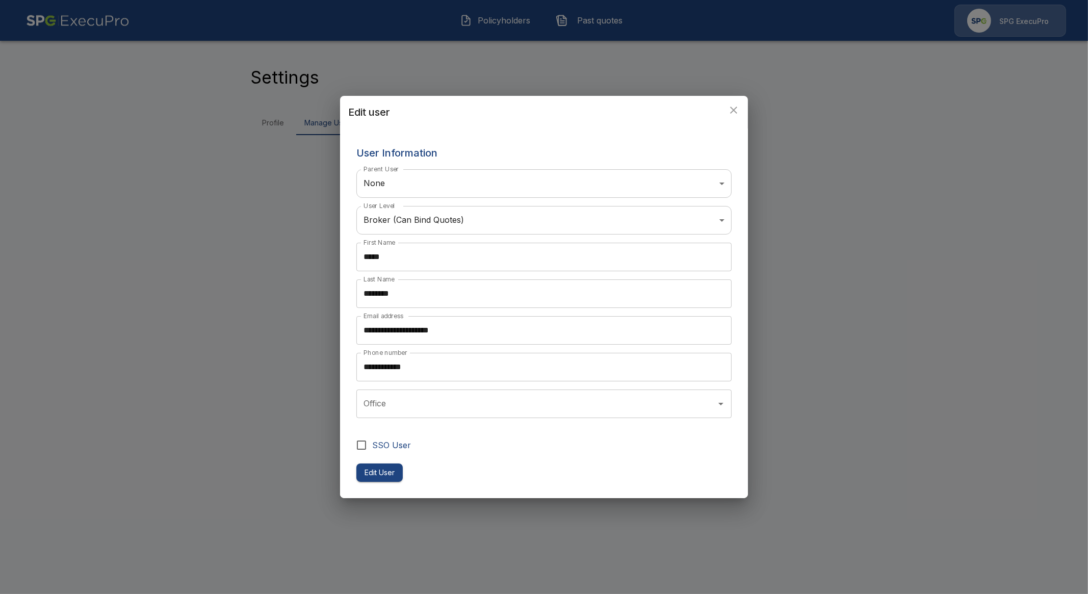
type input "*******"
click at [446, 404] on input "*******" at bounding box center [529, 403] width 337 height 19
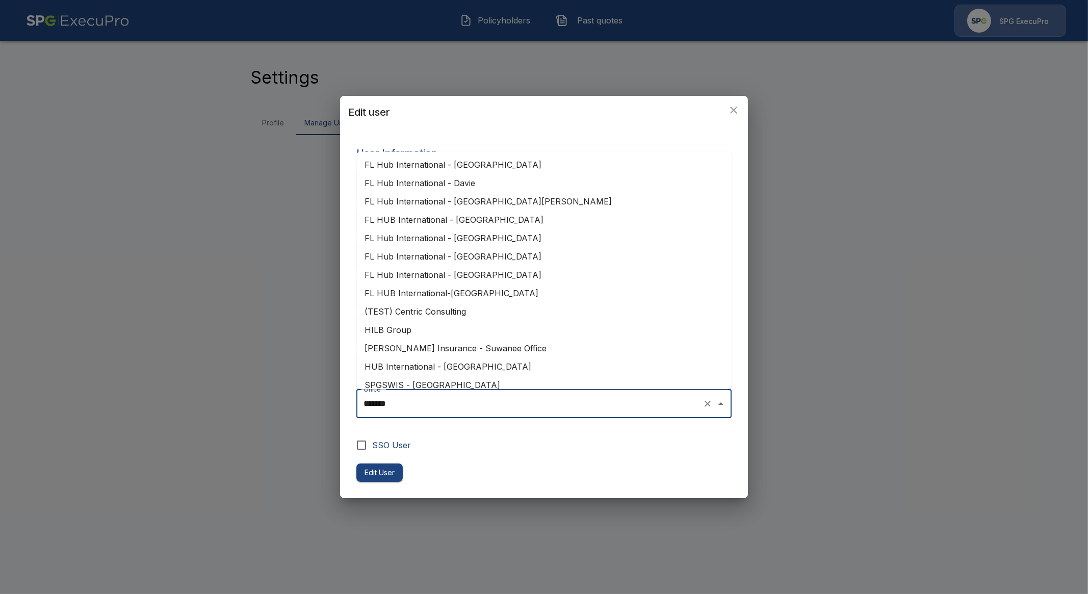
scroll to position [152, 0]
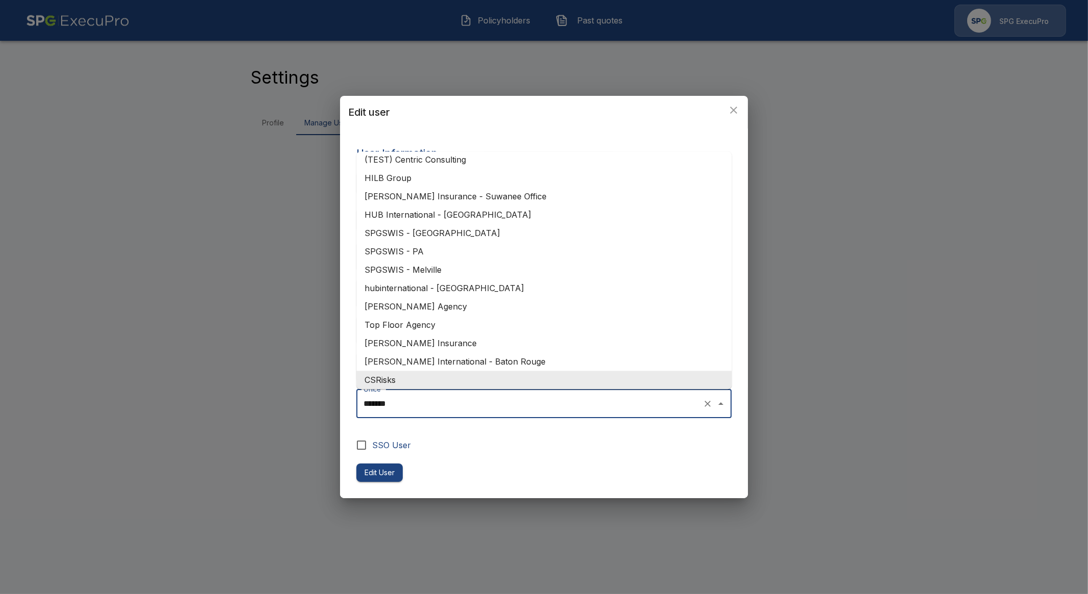
click at [712, 406] on button "Clear" at bounding box center [707, 404] width 14 height 14
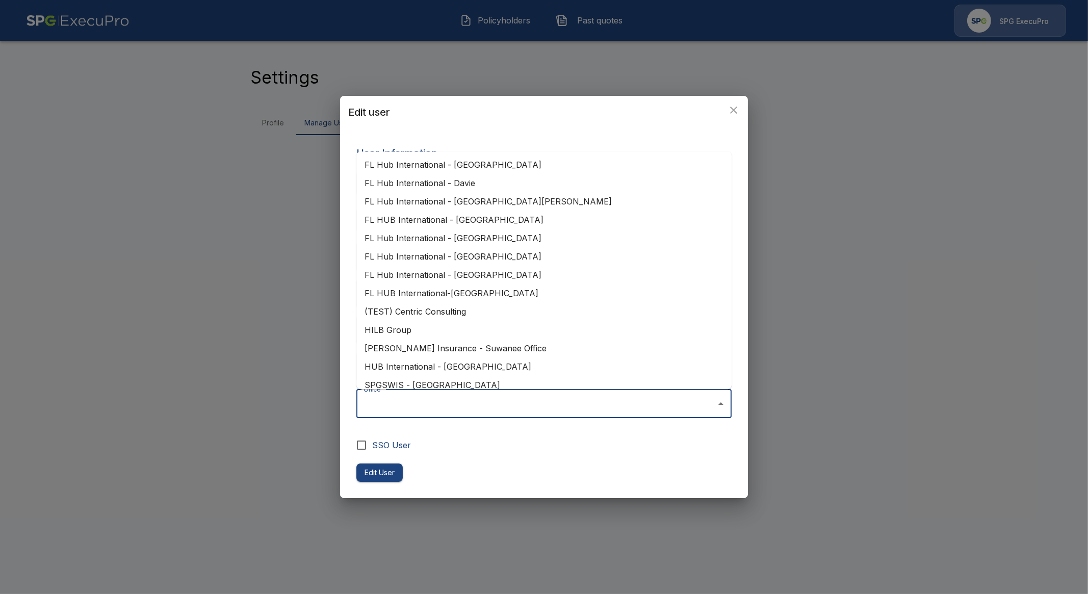
click at [538, 470] on form "**********" at bounding box center [543, 313] width 375 height 337
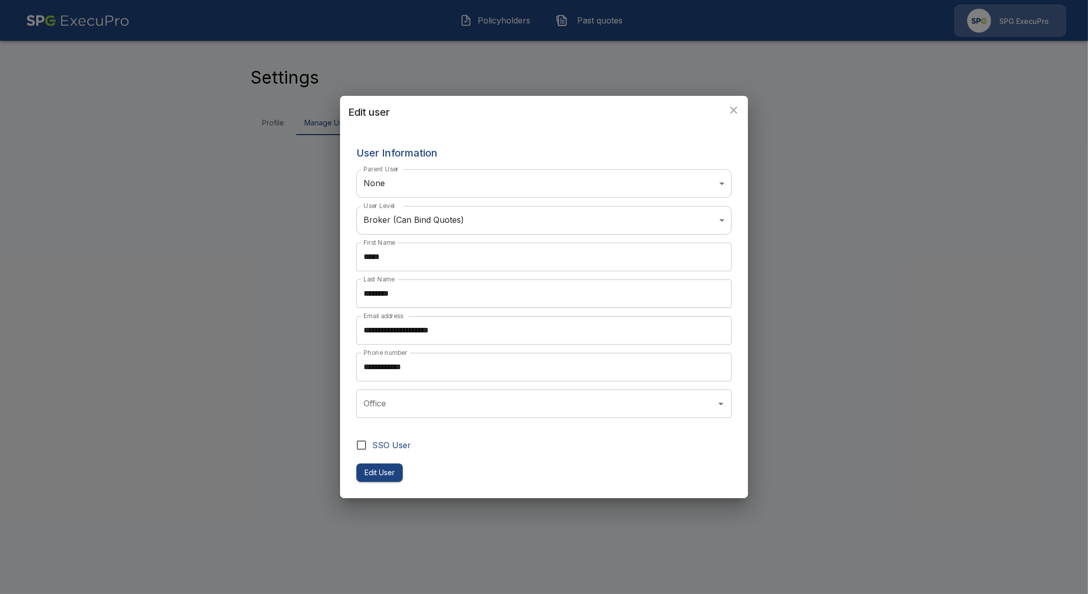
click at [387, 470] on button "Edit User" at bounding box center [379, 472] width 46 height 19
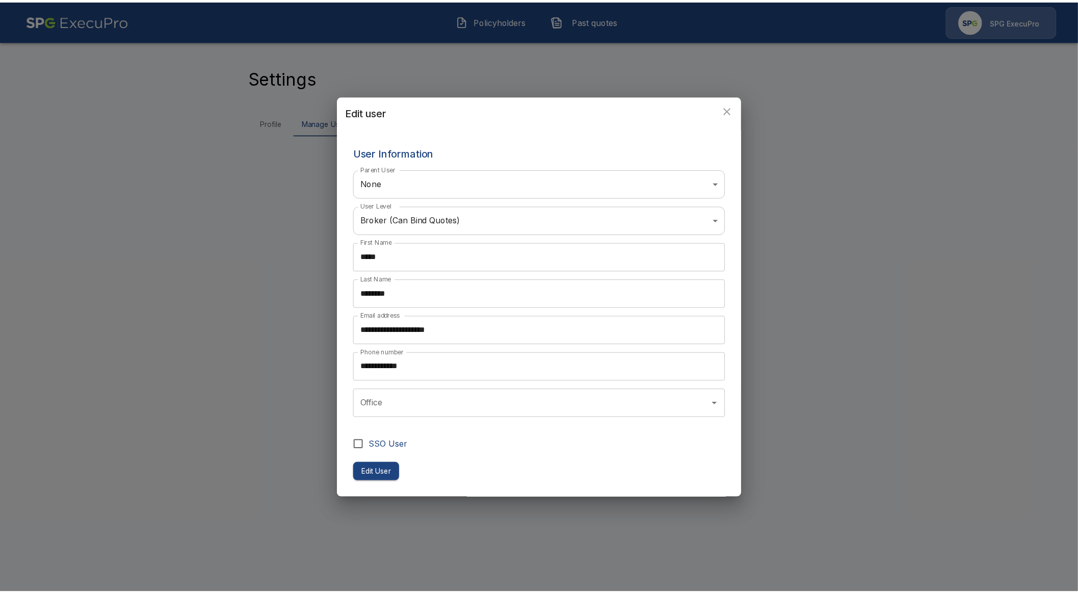
scroll to position [147, 0]
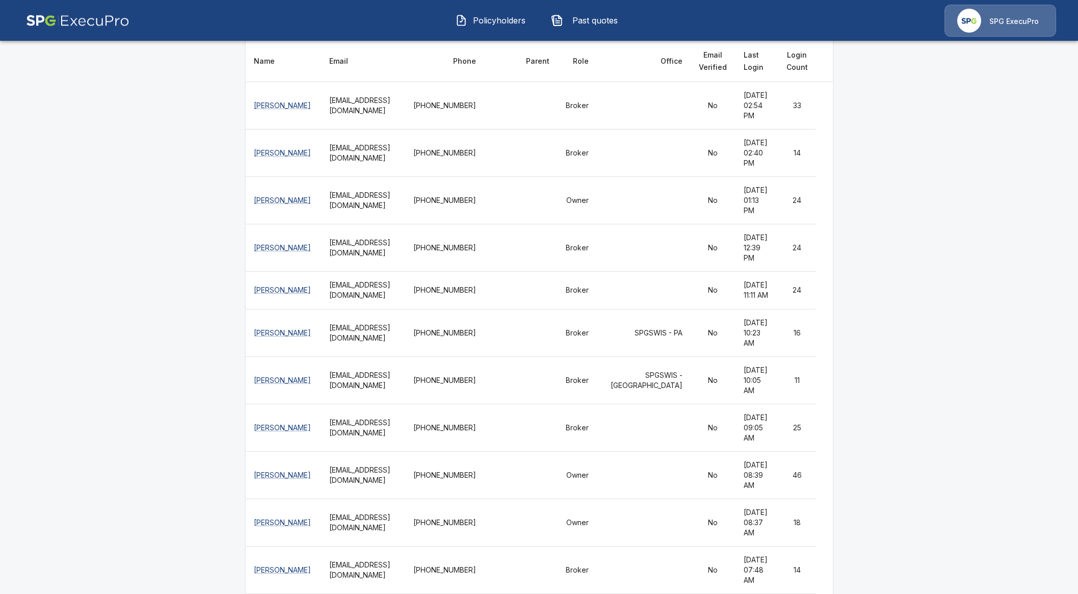
click at [479, 29] on button "Policyholders" at bounding box center [491, 20] width 88 height 27
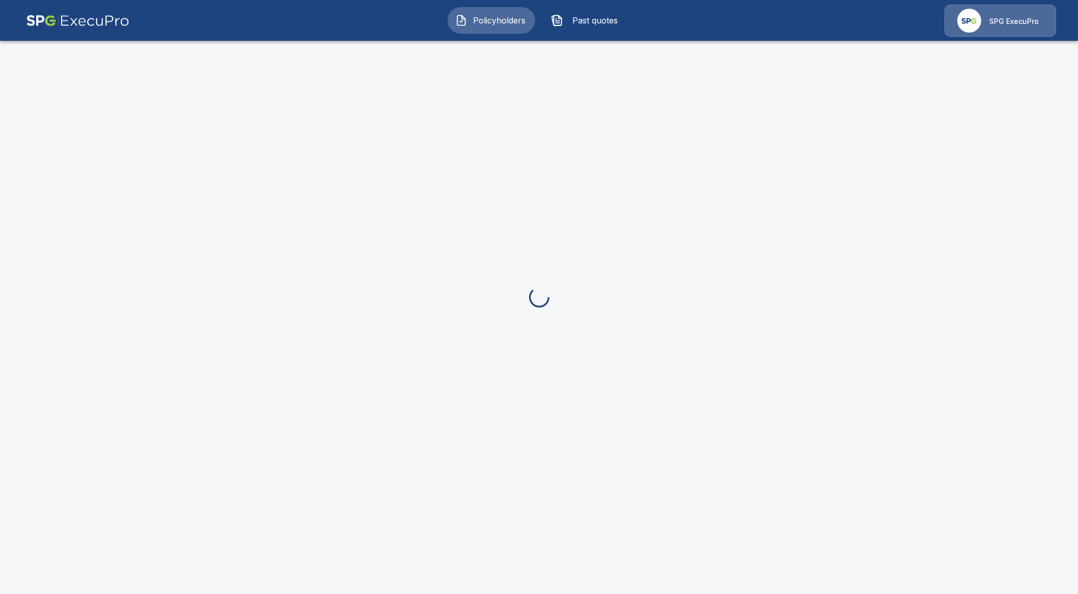
scroll to position [147, 0]
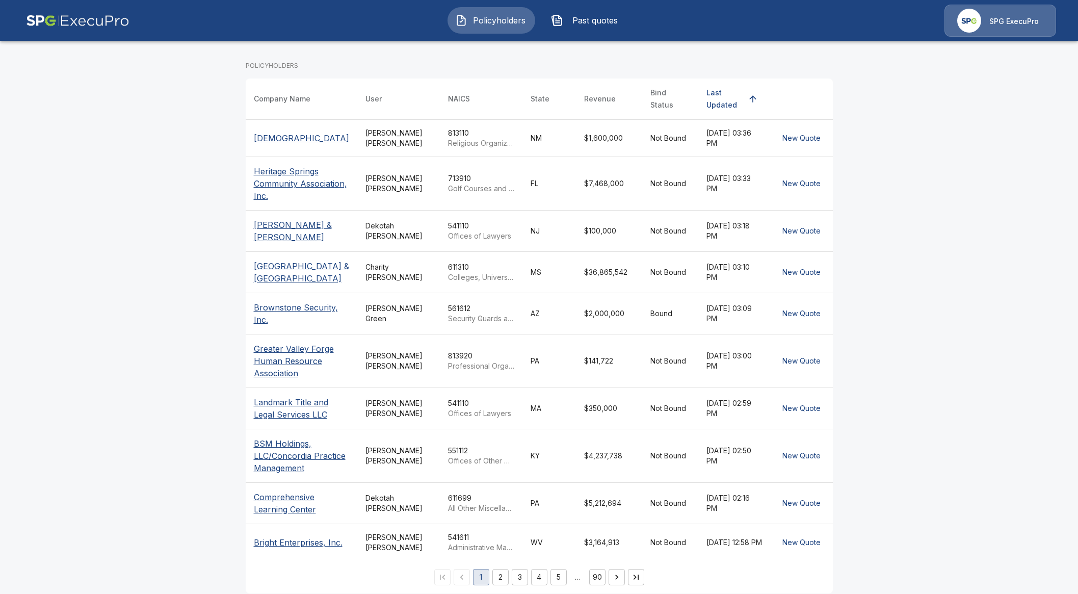
click at [1050, 14] on div "SPG ExecuPro" at bounding box center [1000, 21] width 112 height 32
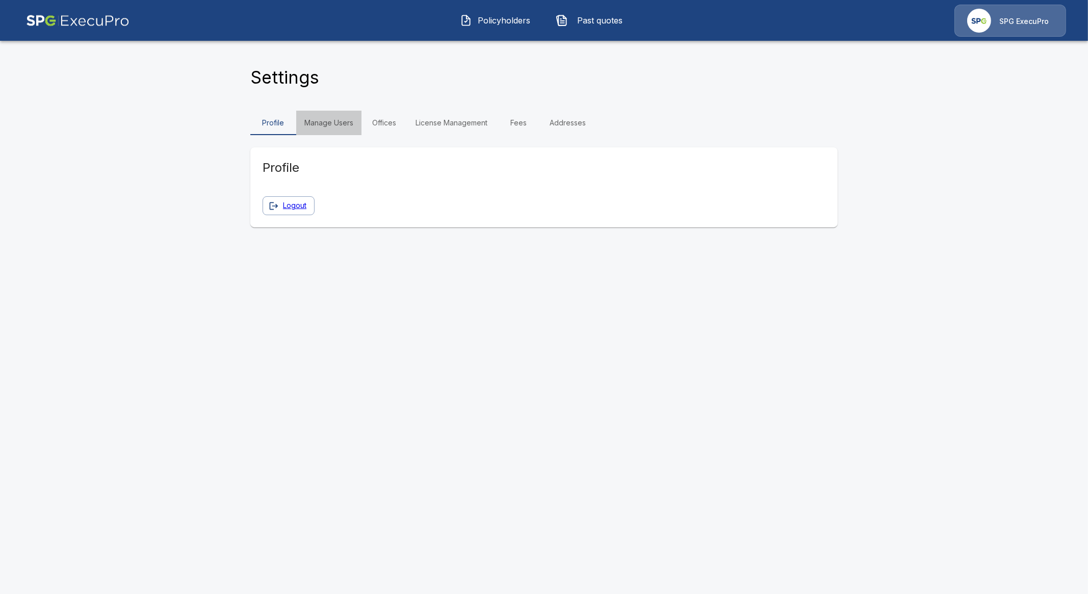
click at [348, 118] on link "Manage Users" at bounding box center [328, 123] width 65 height 24
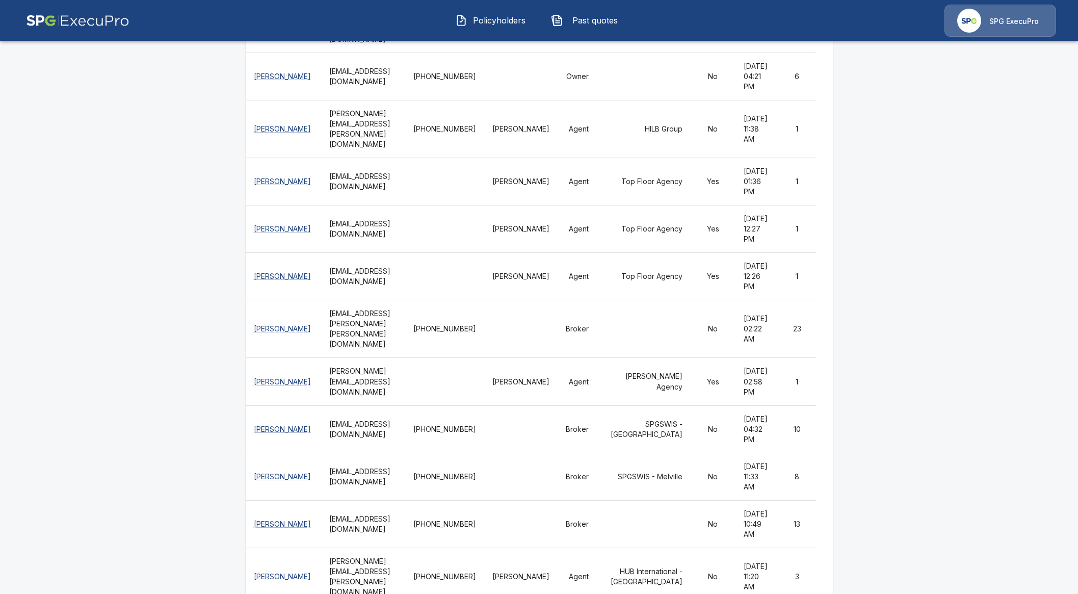
scroll to position [1083, 0]
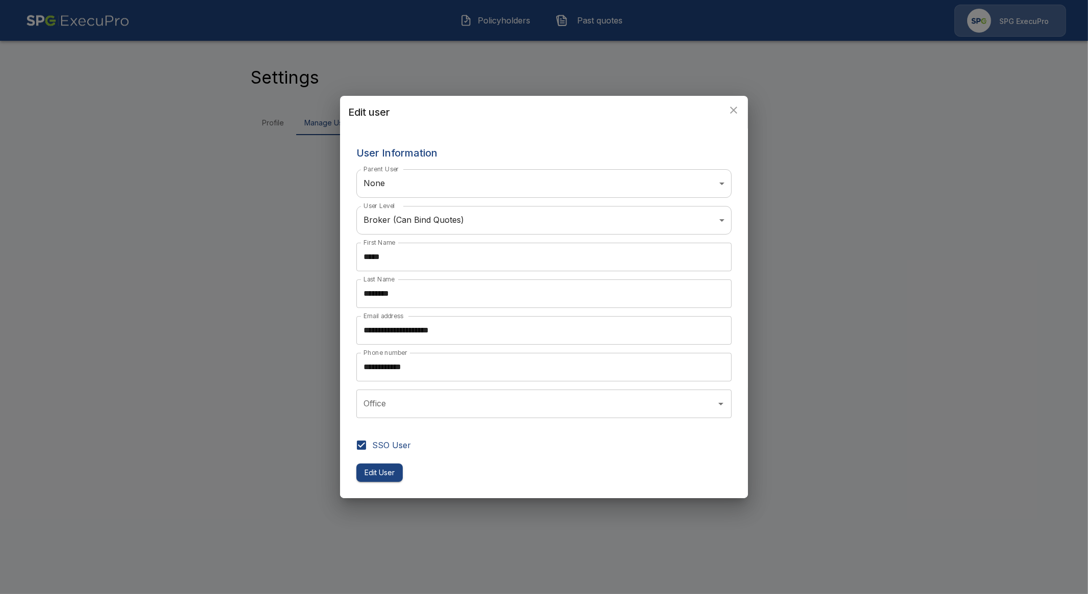
click at [383, 470] on button "Edit User" at bounding box center [379, 472] width 46 height 19
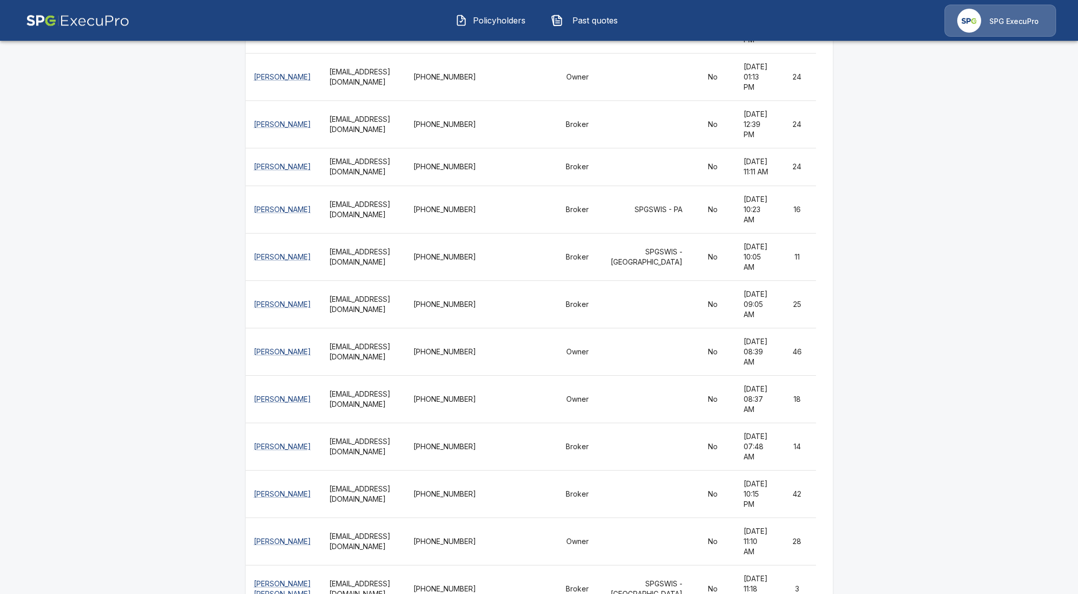
scroll to position [275, 0]
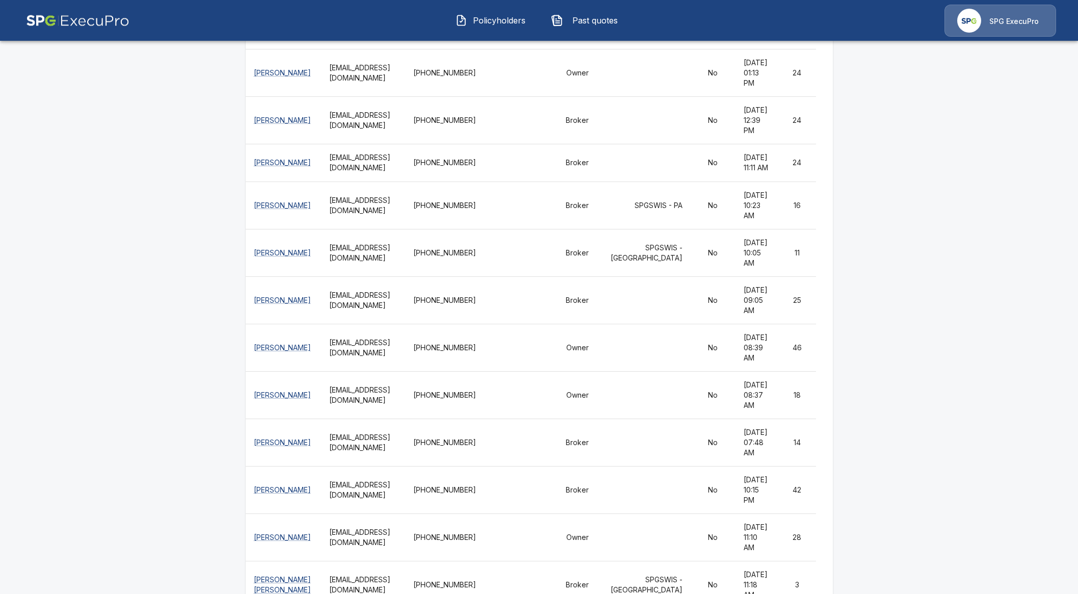
click at [283, 276] on th "Andrew Mitchell" at bounding box center [284, 252] width 76 height 47
click at [273, 257] on link "Andrew Mitchell" at bounding box center [282, 252] width 57 height 9
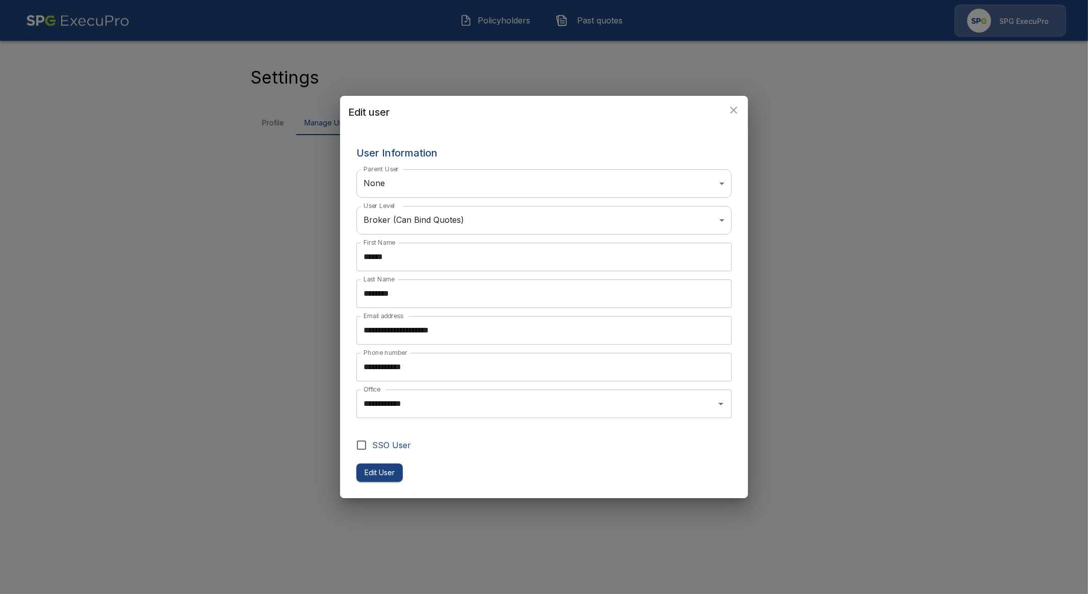
click at [190, 439] on div "**********" at bounding box center [544, 297] width 1088 height 594
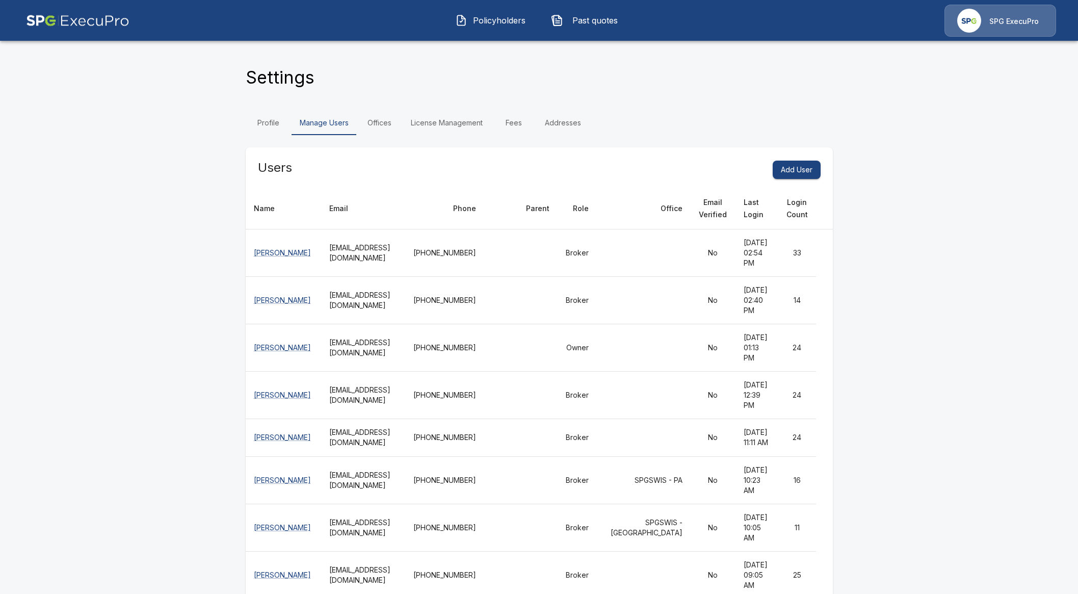
click at [484, 9] on button "Policyholders" at bounding box center [491, 20] width 88 height 27
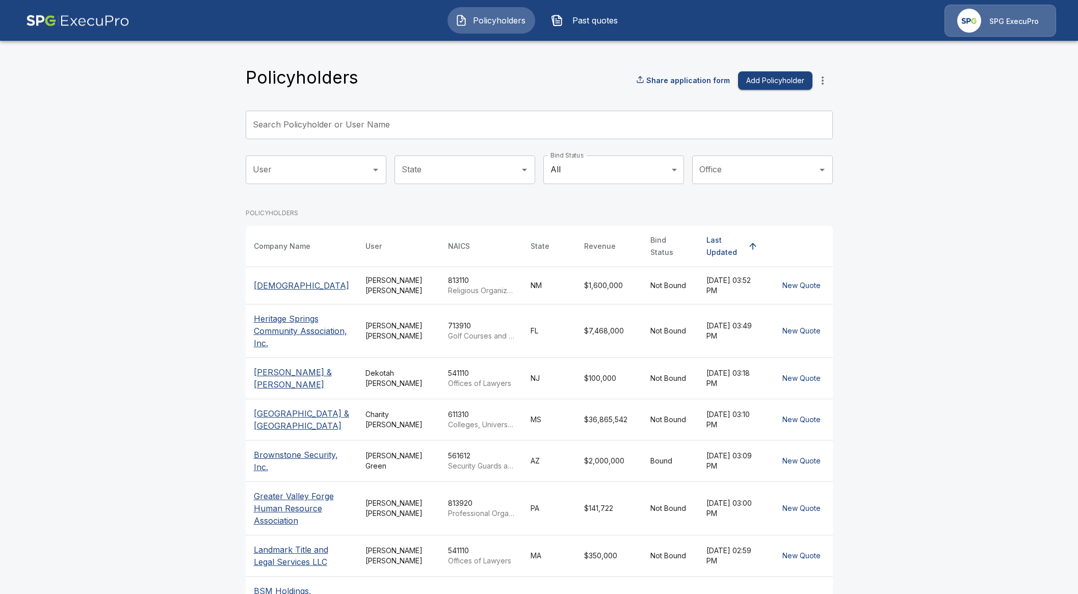
click at [413, 126] on input "Search Policyholder or User Name" at bounding box center [534, 125] width 576 height 29
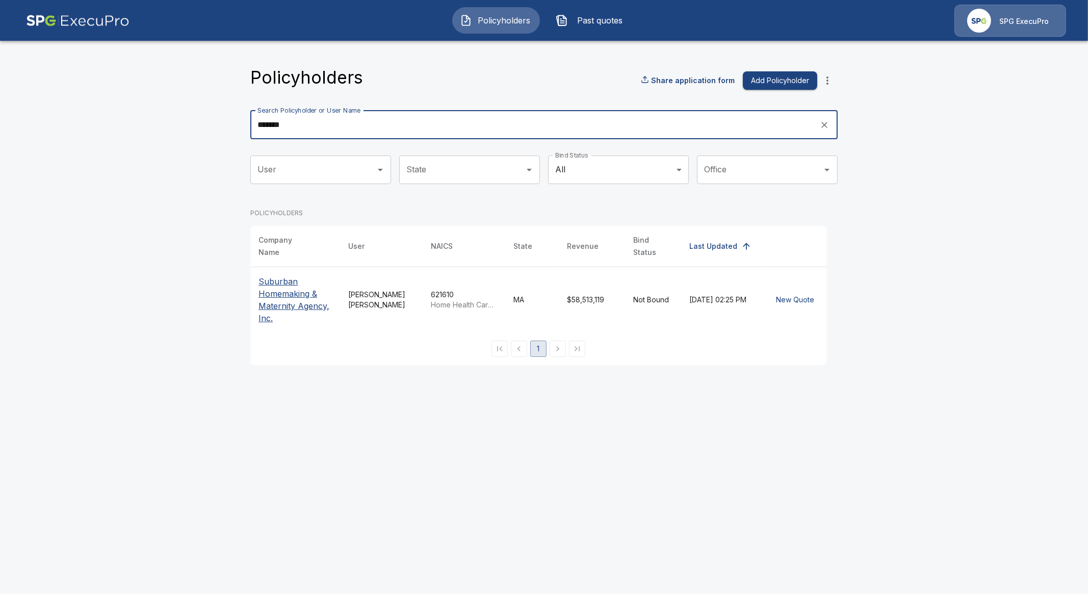
type input "*******"
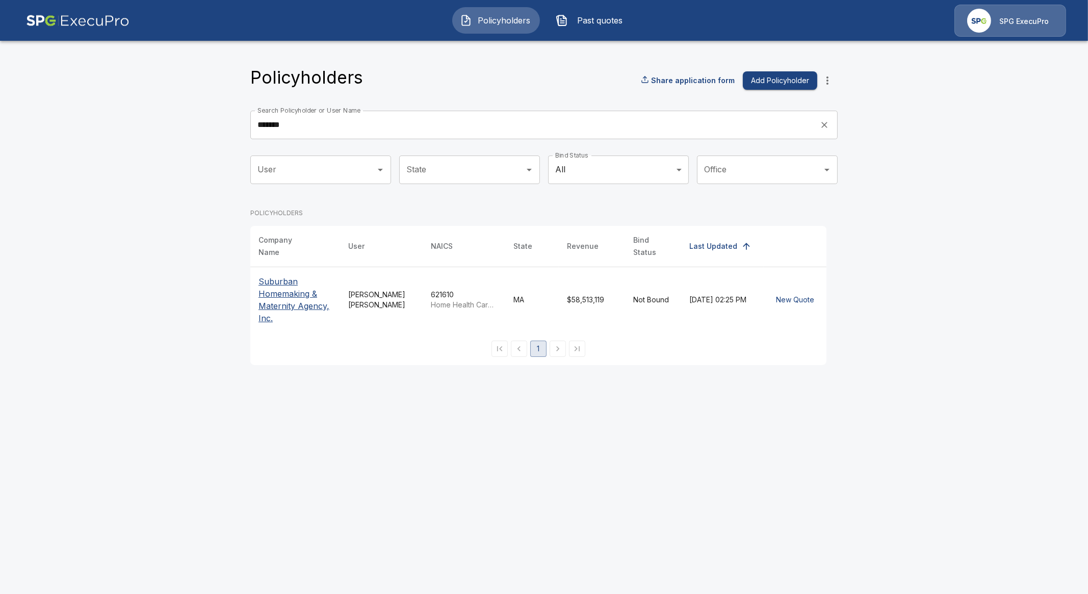
click at [286, 303] on p "Suburban Homemaking & Maternity Agency, Inc." at bounding box center [294, 299] width 73 height 49
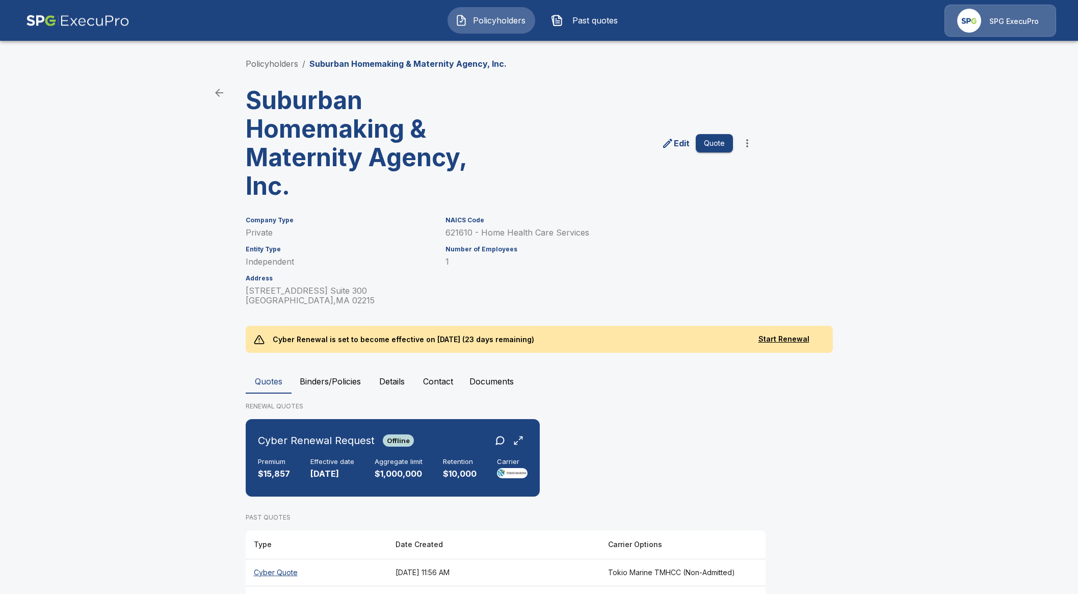
click at [1009, 18] on p "SPG ExecuPro" at bounding box center [1013, 21] width 49 height 10
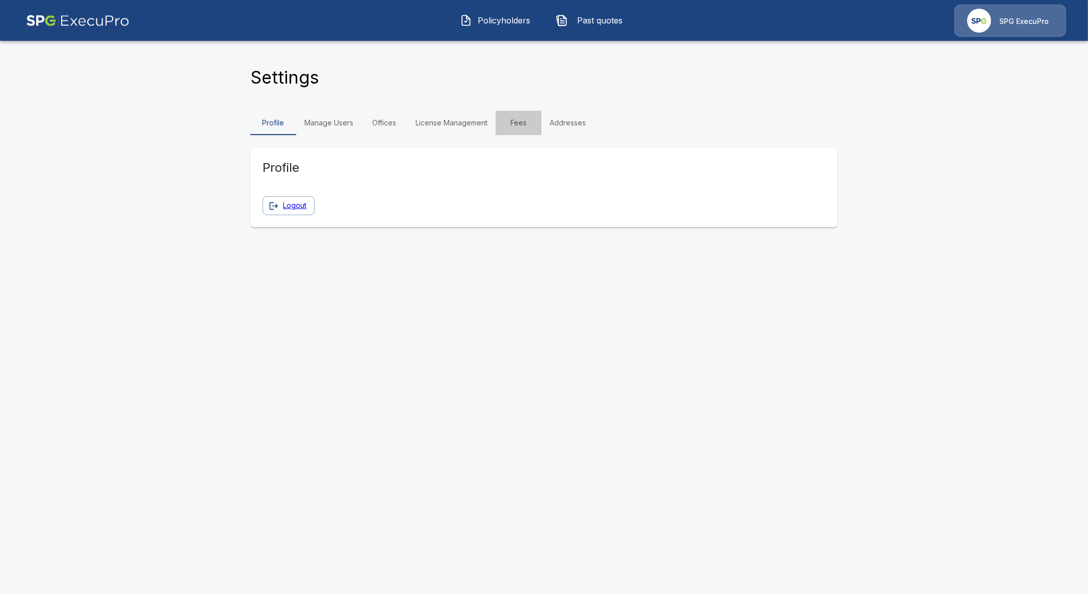
click at [519, 120] on link "Fees" at bounding box center [518, 123] width 46 height 24
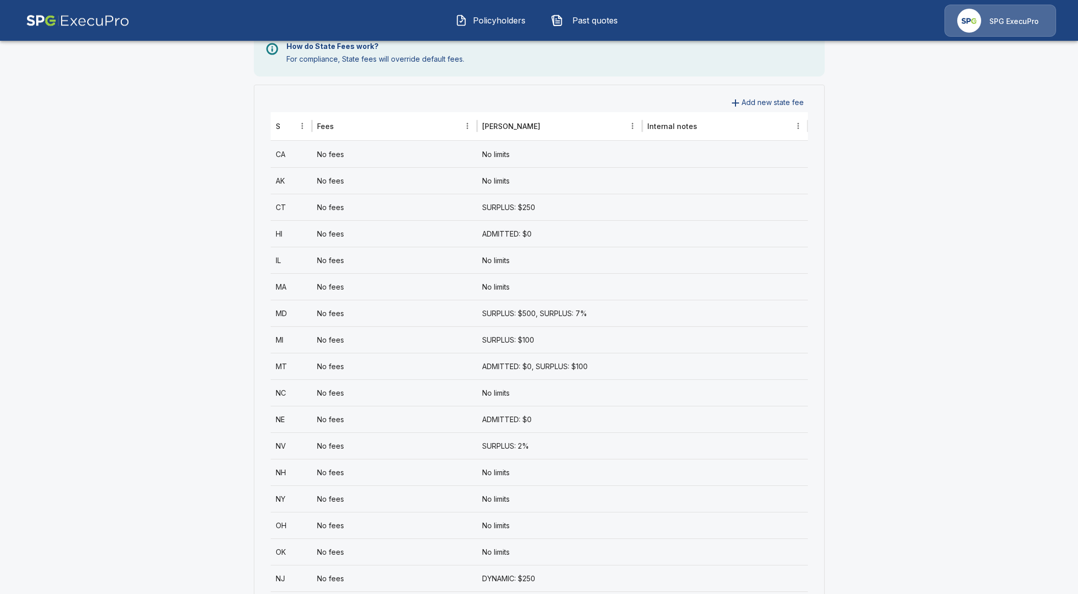
scroll to position [382, 0]
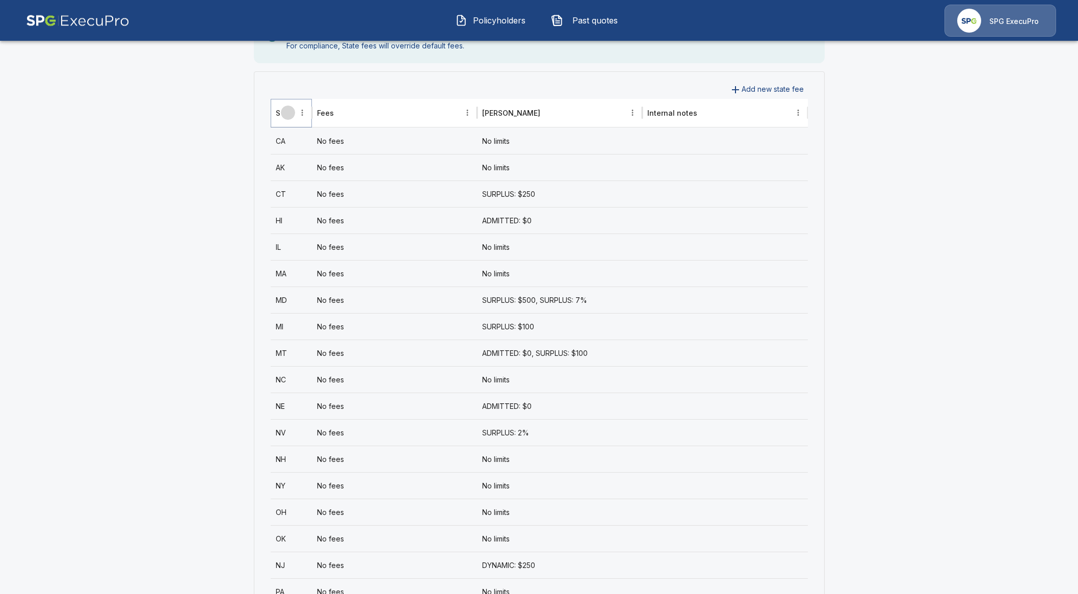
click at [293, 115] on icon "Sort" at bounding box center [287, 112] width 9 height 9
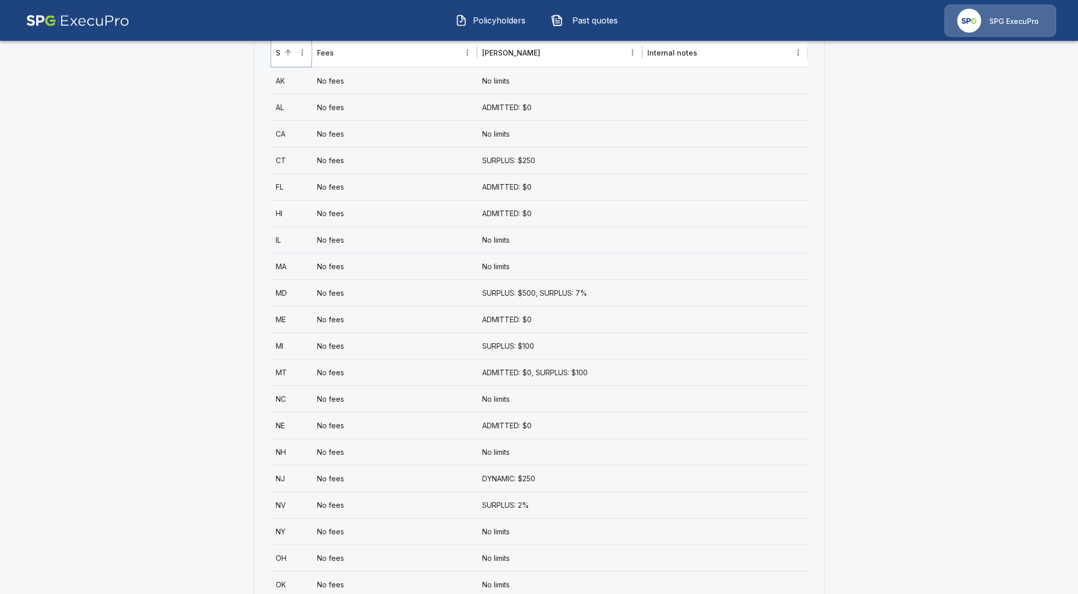
scroll to position [445, 0]
click at [399, 259] on div "No fees" at bounding box center [394, 263] width 165 height 27
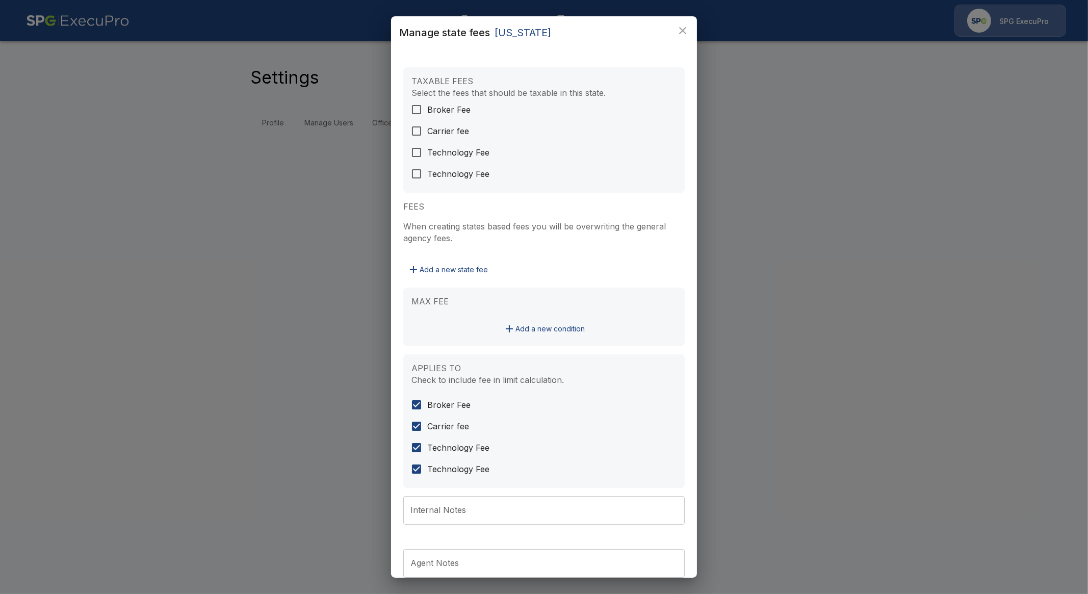
click at [161, 225] on div "Manage state fees Massachusetts TAXABLE FEES Select the fees that should be tax…" at bounding box center [544, 297] width 1088 height 594
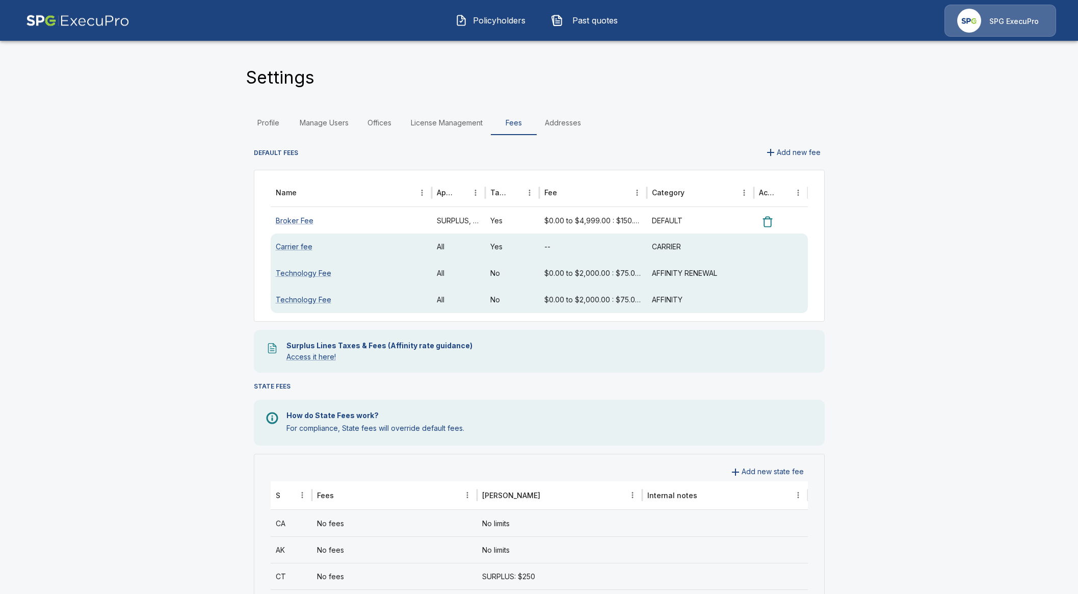
click at [476, 29] on button "Policyholders" at bounding box center [491, 20] width 88 height 27
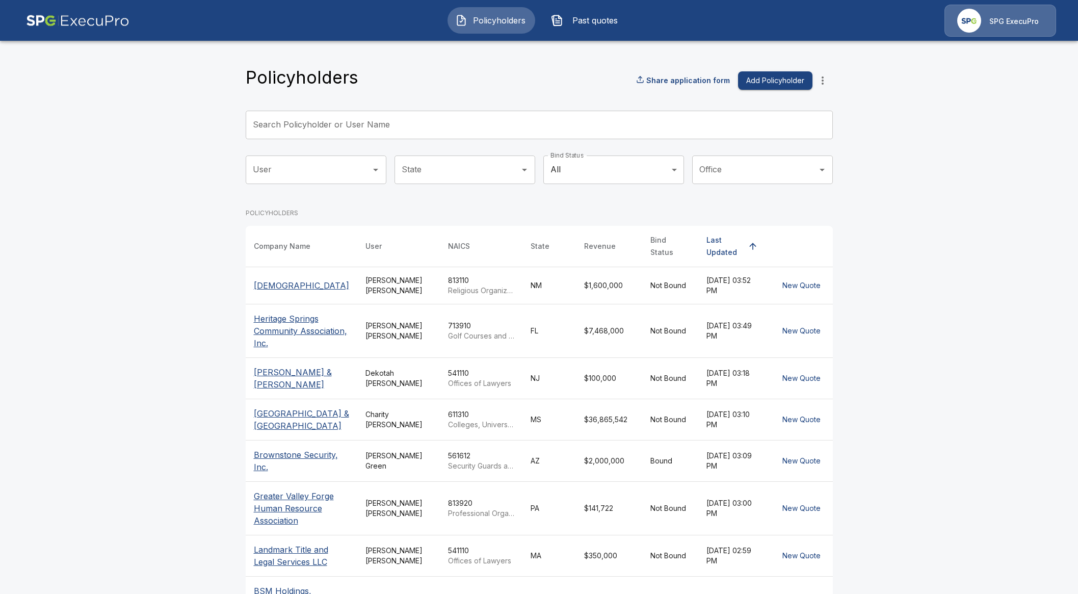
click at [345, 128] on input "Search Policyholder or User Name" at bounding box center [534, 125] width 576 height 29
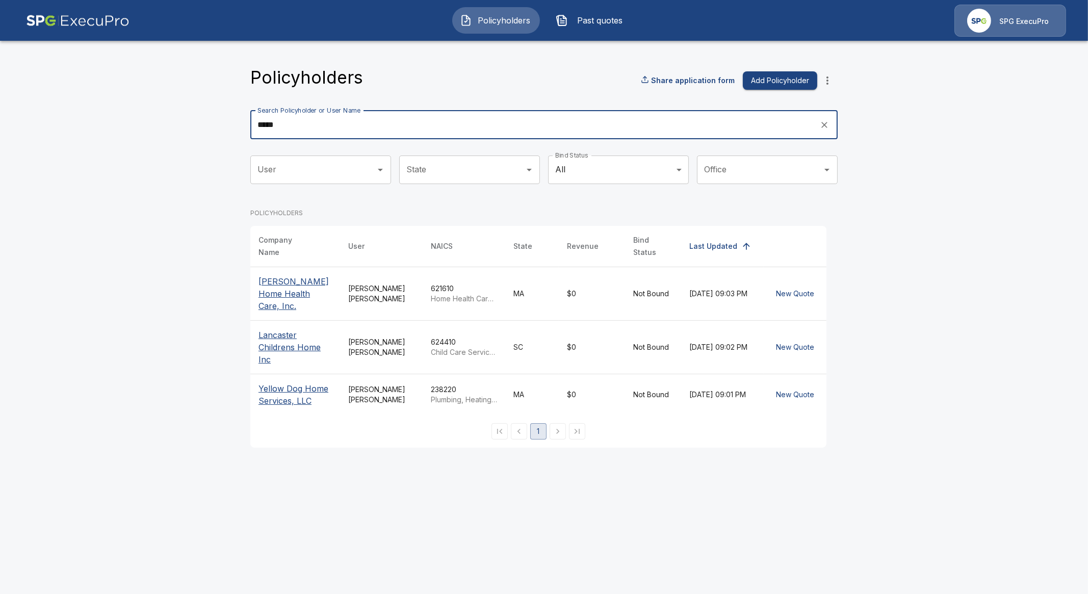
drag, startPoint x: 284, startPoint y: 126, endPoint x: 250, endPoint y: 125, distance: 34.2
click at [250, 120] on input "****" at bounding box center [531, 125] width 562 height 29
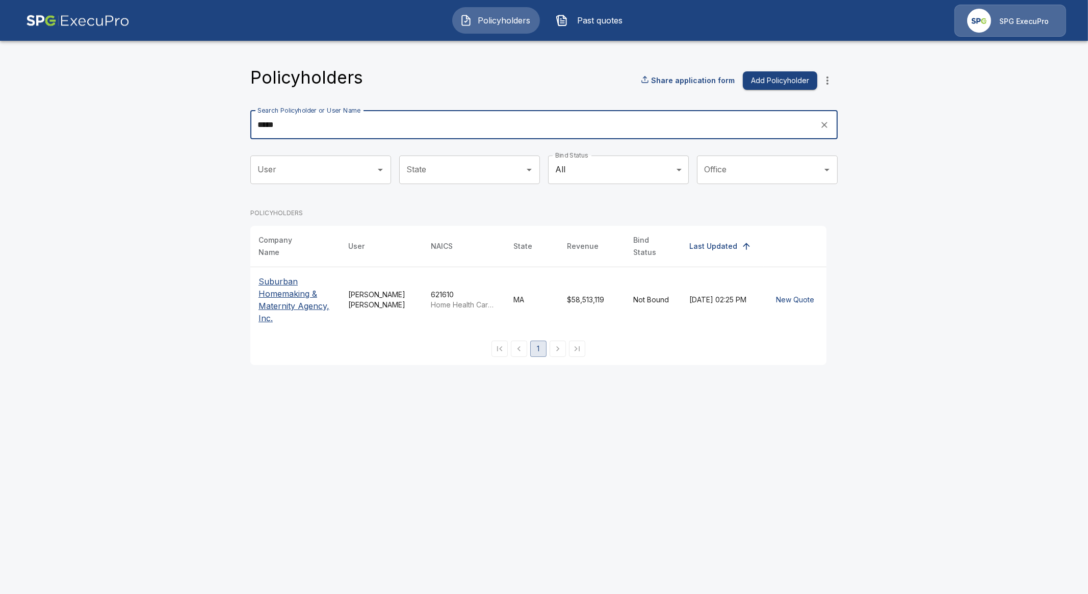
type input "*****"
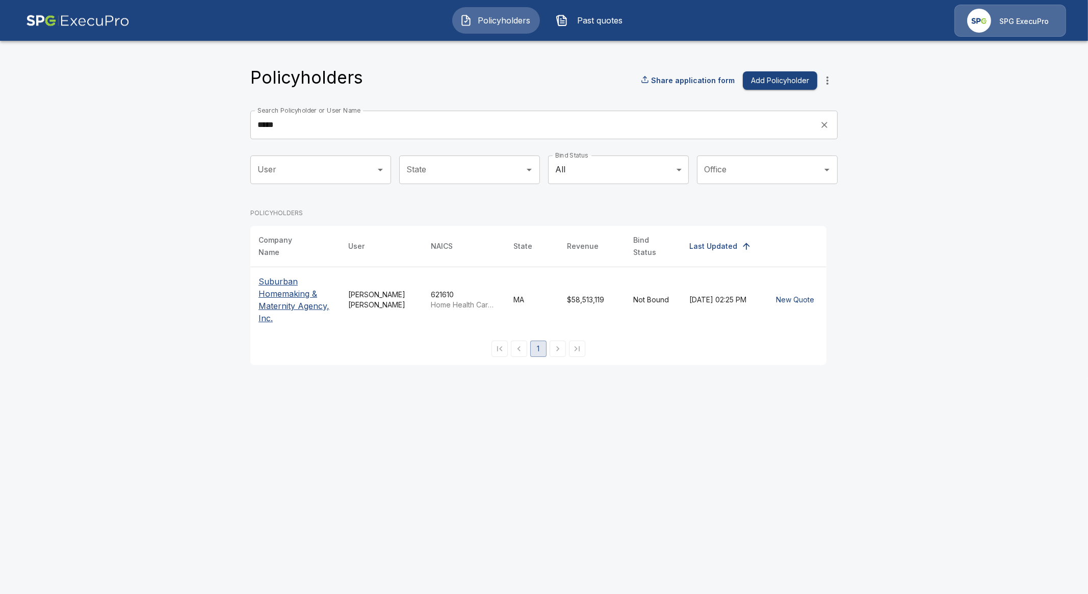
click at [303, 300] on p "Suburban Homemaking & Maternity Agency, Inc." at bounding box center [294, 299] width 73 height 49
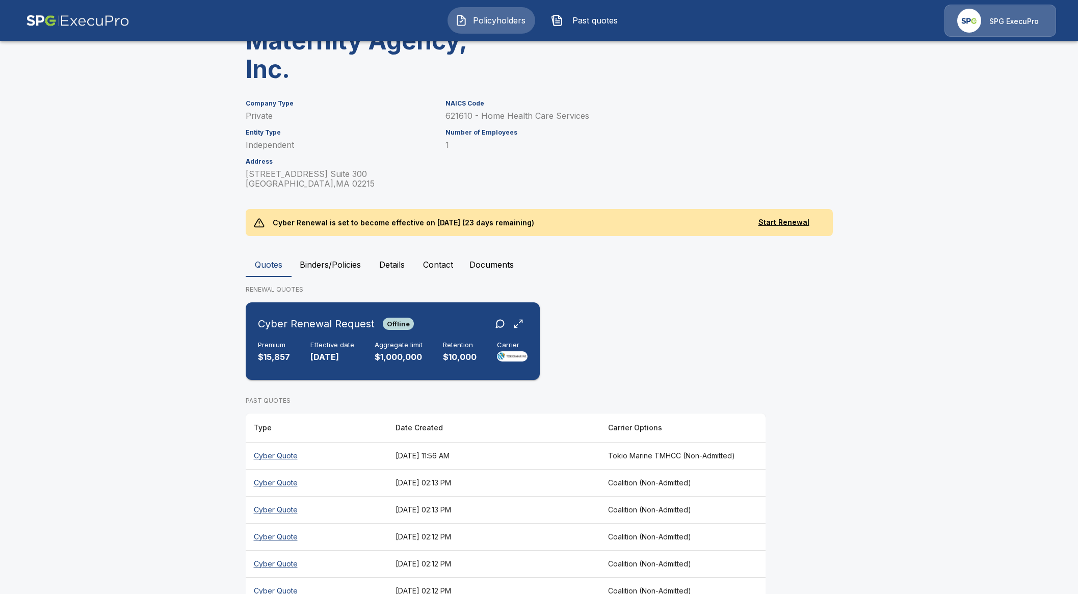
scroll to position [127, 0]
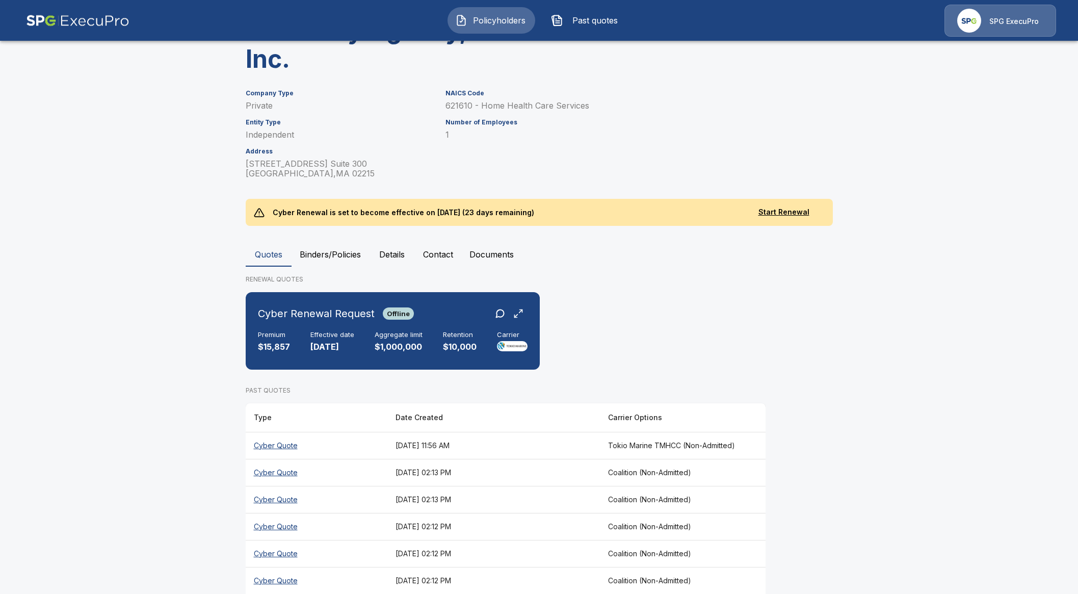
click at [276, 444] on th "Cyber Quote" at bounding box center [317, 445] width 142 height 27
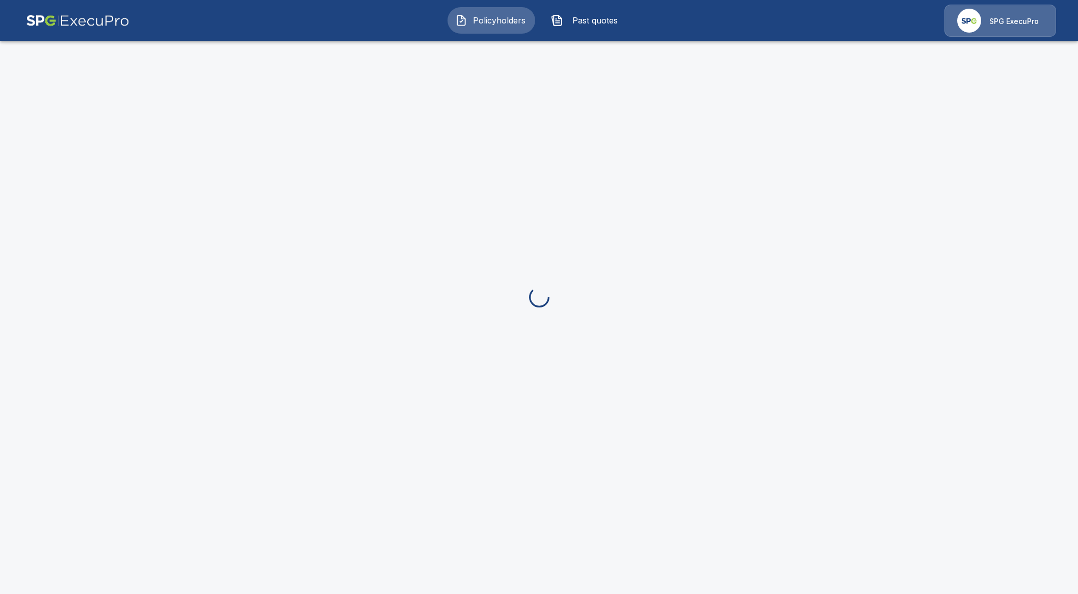
scroll to position [127, 0]
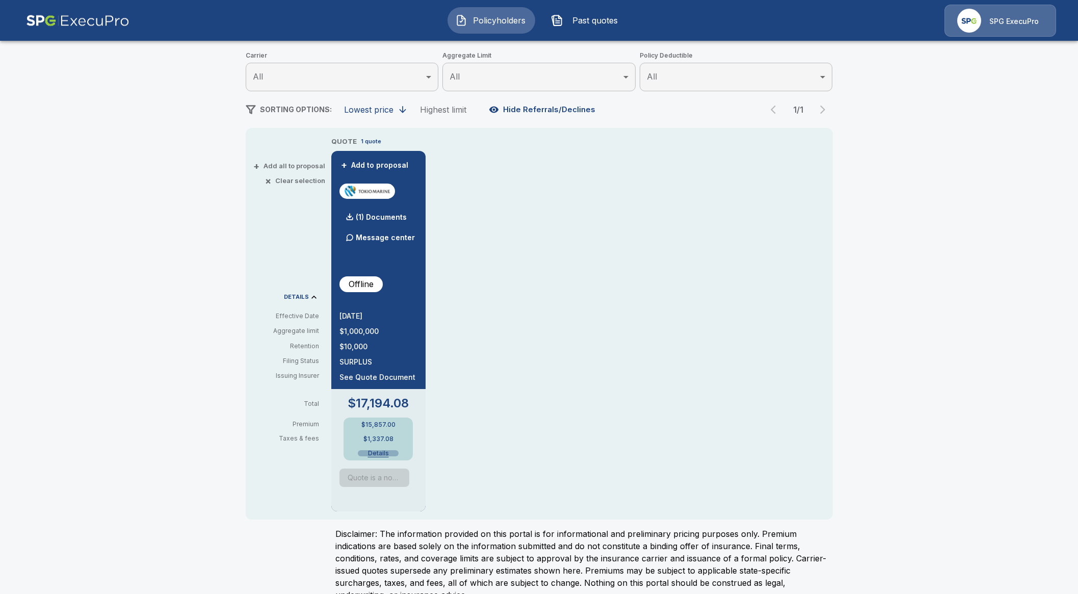
click at [385, 452] on button "Details" at bounding box center [378, 453] width 41 height 6
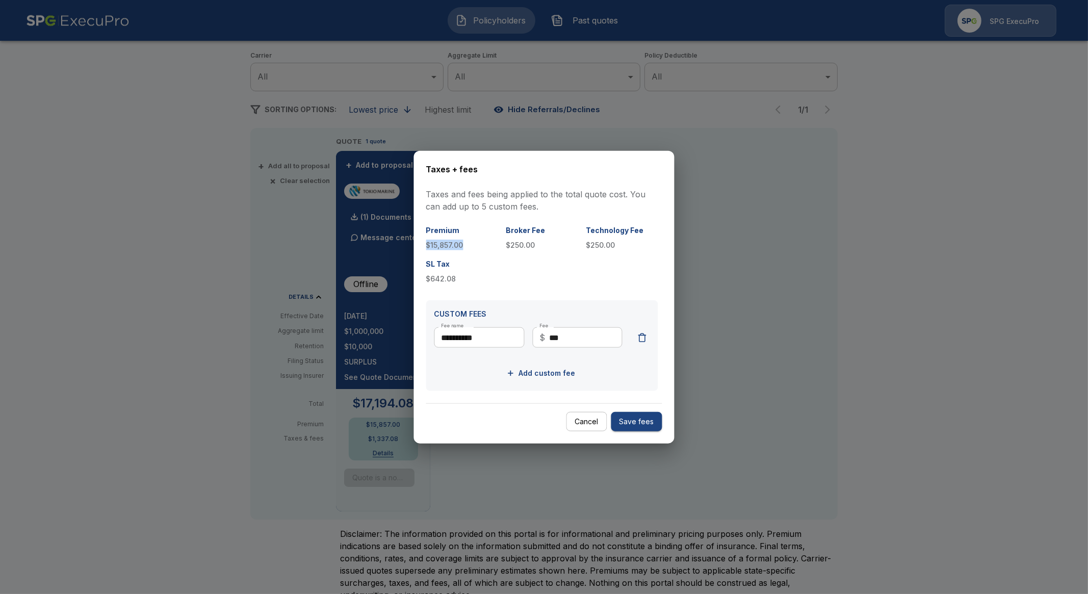
drag, startPoint x: 470, startPoint y: 243, endPoint x: 422, endPoint y: 245, distance: 49.0
click at [422, 245] on div "**********" at bounding box center [544, 296] width 260 height 293
copy p "$15,857.00"
drag, startPoint x: 592, startPoint y: 421, endPoint x: 557, endPoint y: 411, distance: 36.5
click at [592, 422] on button "Cancel" at bounding box center [586, 421] width 41 height 20
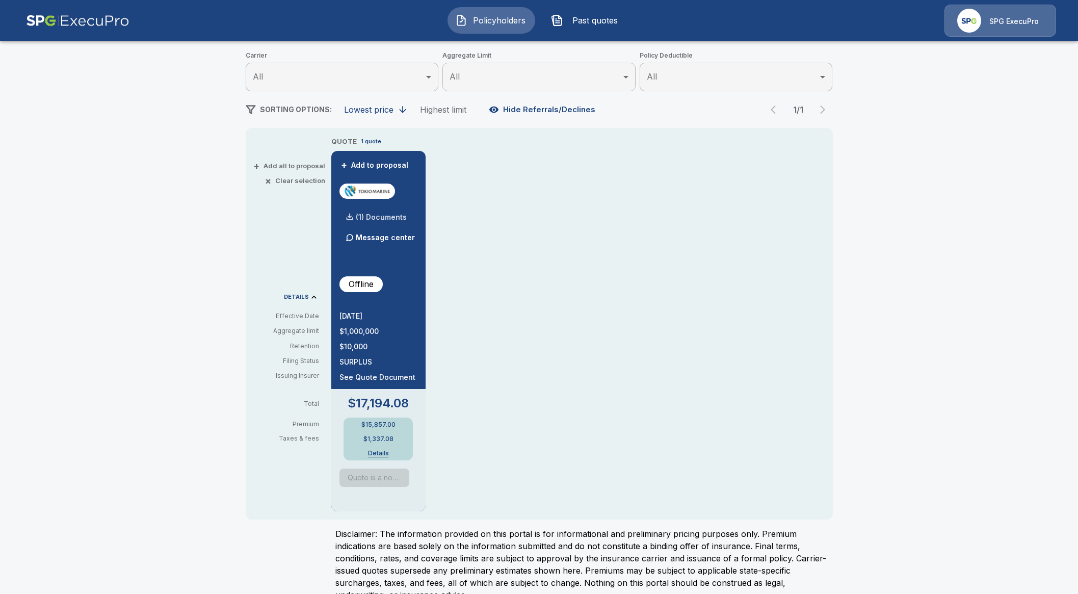
click at [379, 218] on p "(1) Documents" at bounding box center [381, 217] width 51 height 7
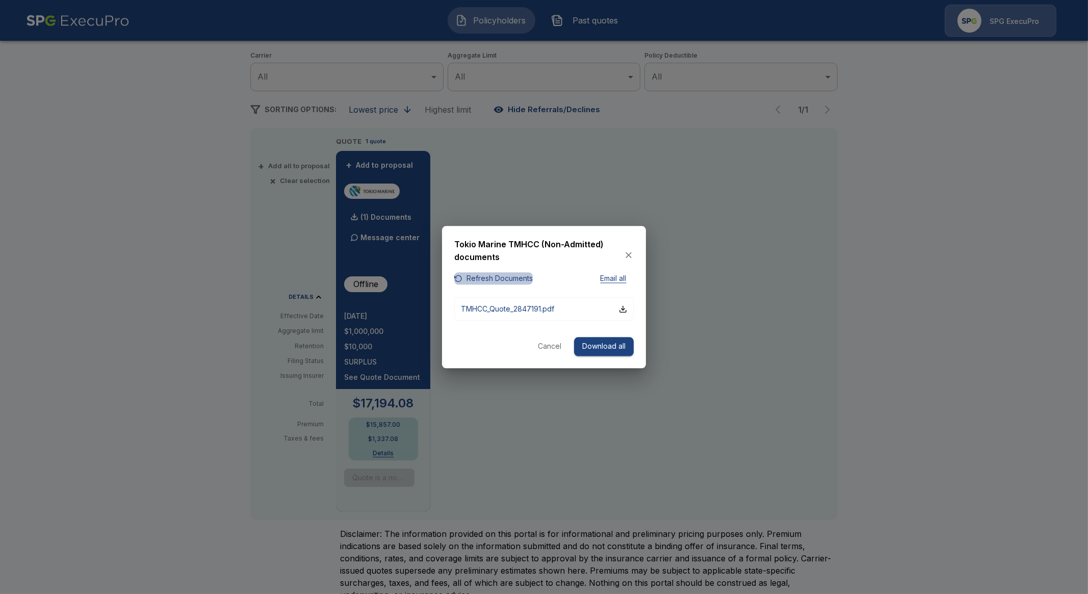
click at [490, 279] on button "Refresh Documents" at bounding box center [493, 278] width 78 height 13
click at [547, 351] on button "Cancel" at bounding box center [549, 346] width 33 height 19
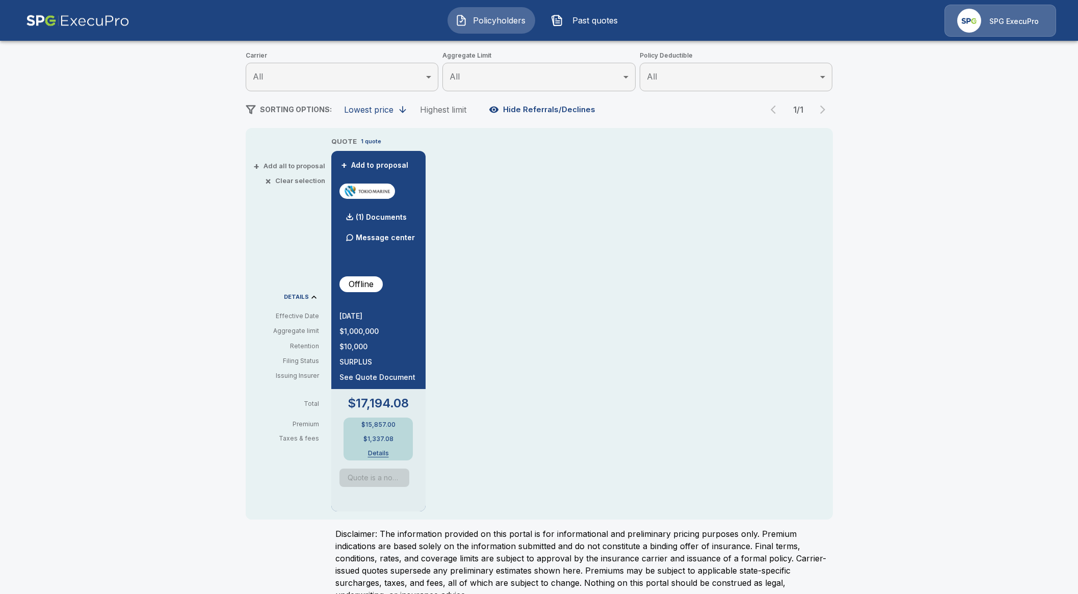
click at [377, 447] on div "$15,857.00 $1,337.08 Details" at bounding box center [378, 438] width 69 height 43
click at [379, 455] on button "Details" at bounding box center [378, 453] width 41 height 6
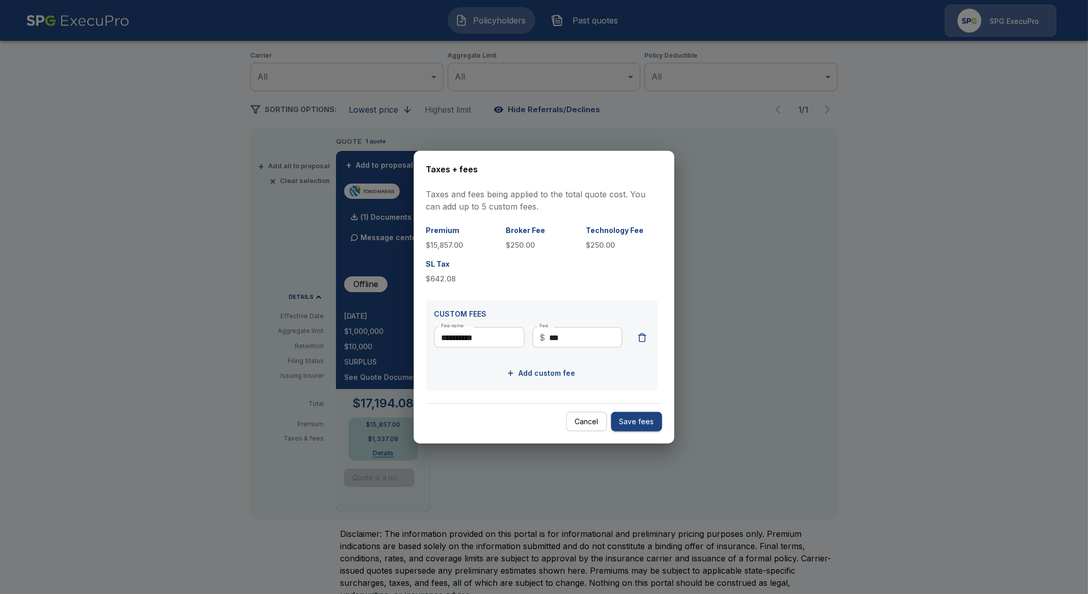
drag, startPoint x: 177, startPoint y: 219, endPoint x: 162, endPoint y: 232, distance: 20.2
click at [177, 219] on div at bounding box center [544, 297] width 1088 height 594
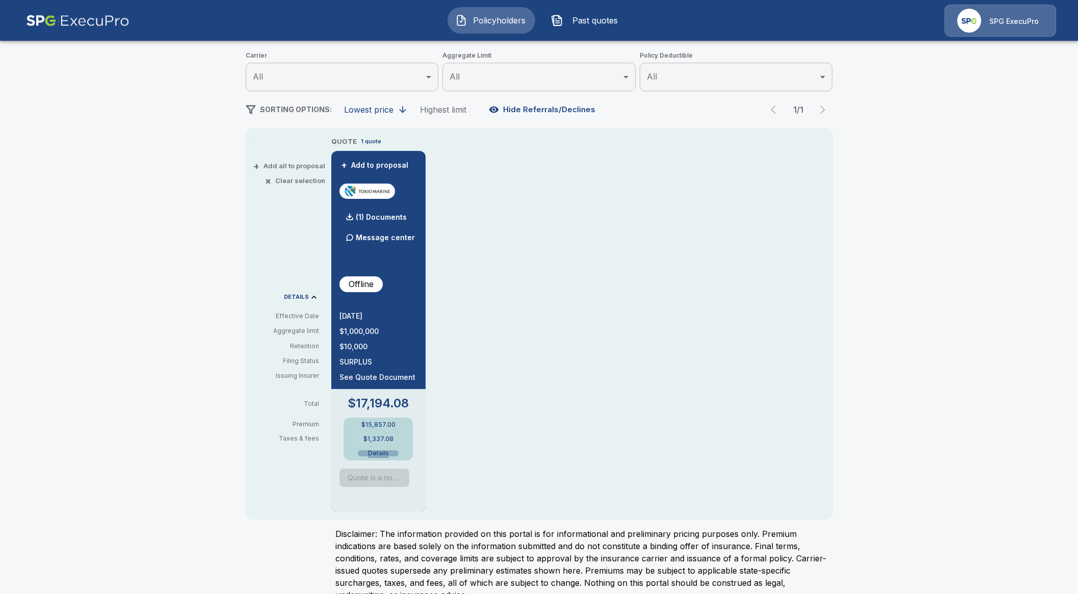
click at [379, 451] on button "Details" at bounding box center [378, 453] width 41 height 6
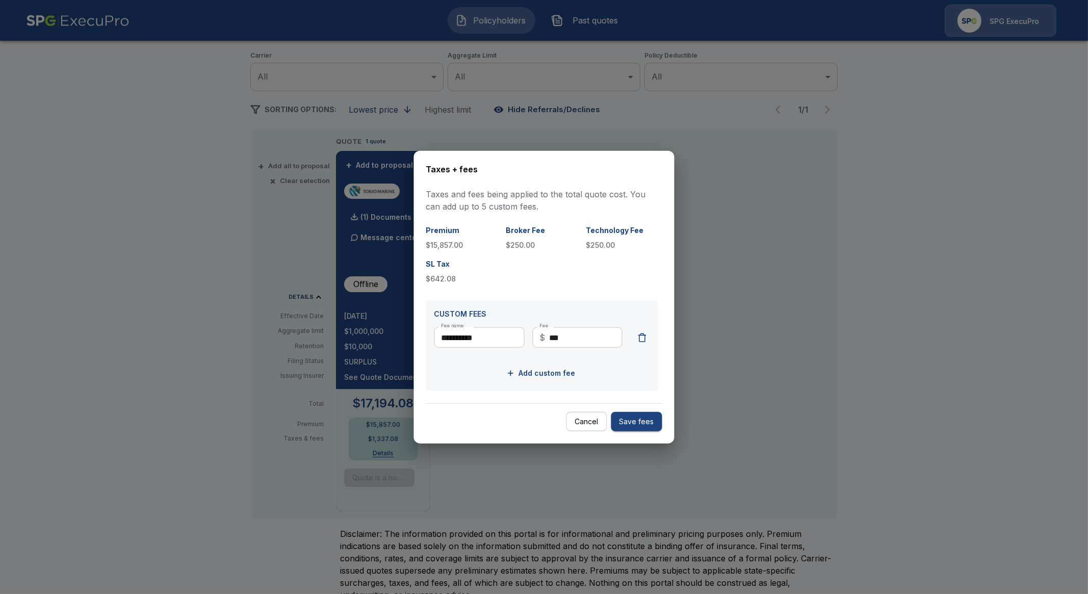
drag, startPoint x: 168, startPoint y: 127, endPoint x: 217, endPoint y: 106, distance: 53.1
click at [169, 123] on div at bounding box center [544, 297] width 1088 height 594
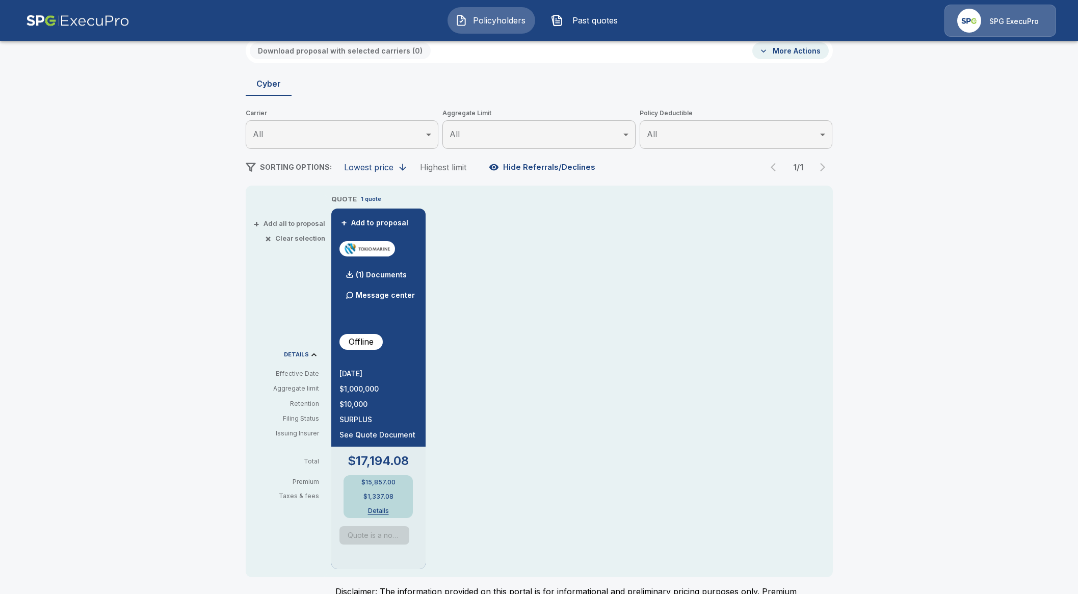
scroll to position [0, 0]
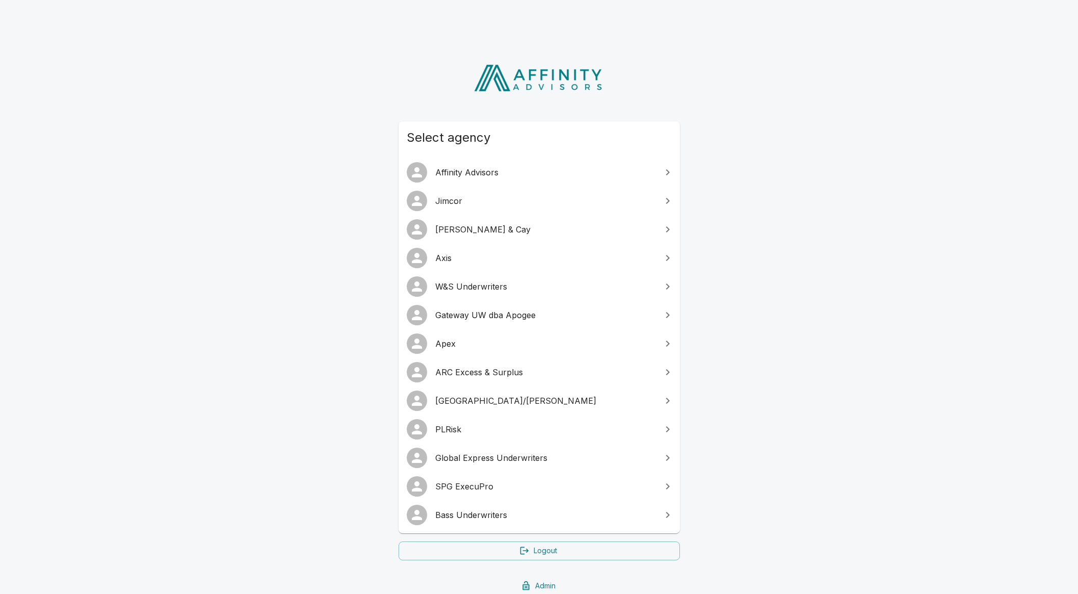
click at [499, 486] on span "SPG ExecuPro" at bounding box center [545, 486] width 220 height 12
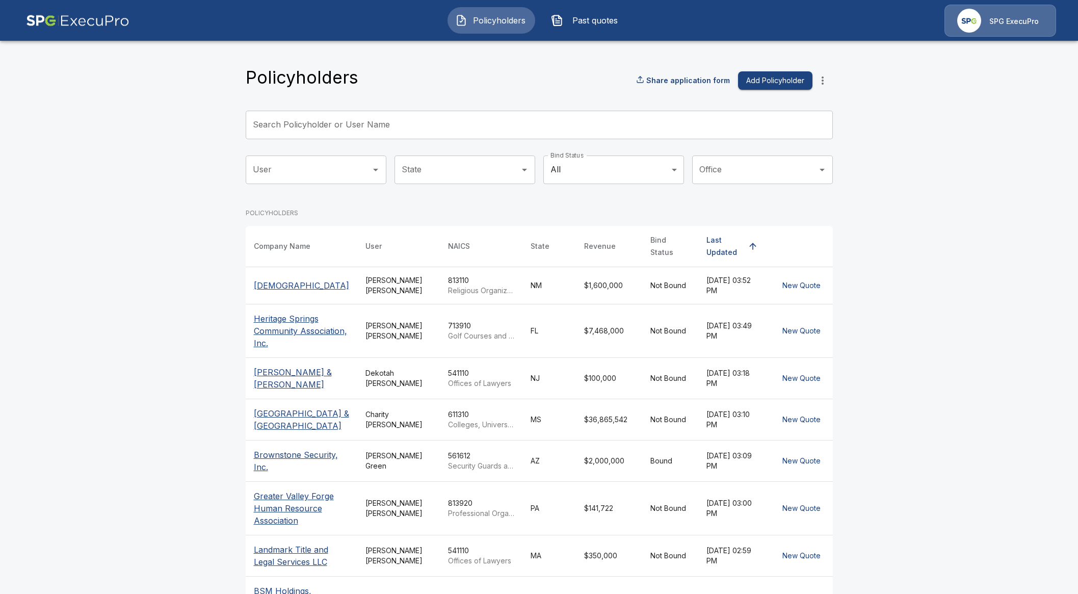
click at [1000, 24] on p "SPG ExecuPro" at bounding box center [1013, 21] width 49 height 10
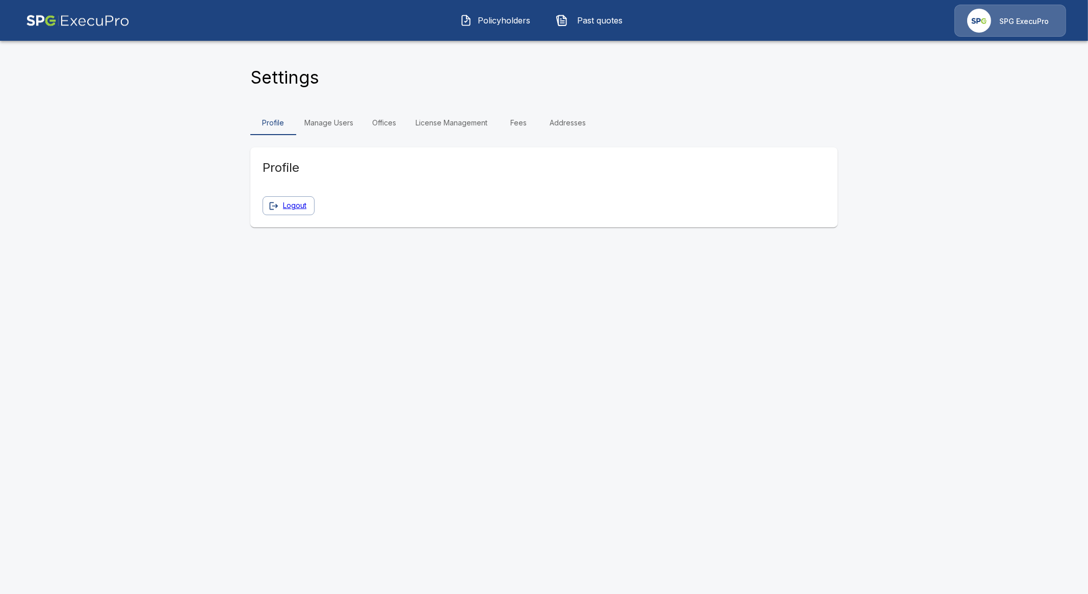
click at [517, 125] on link "Fees" at bounding box center [518, 123] width 46 height 24
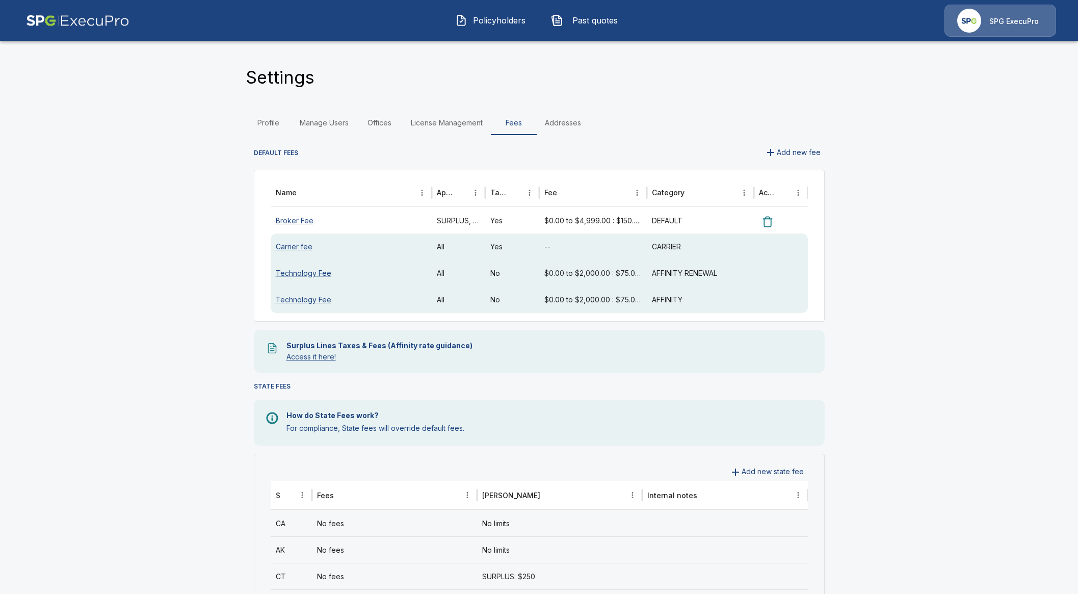
click at [329, 353] on link "Access it here!" at bounding box center [310, 356] width 49 height 9
